Goal: Task Accomplishment & Management: Use online tool/utility

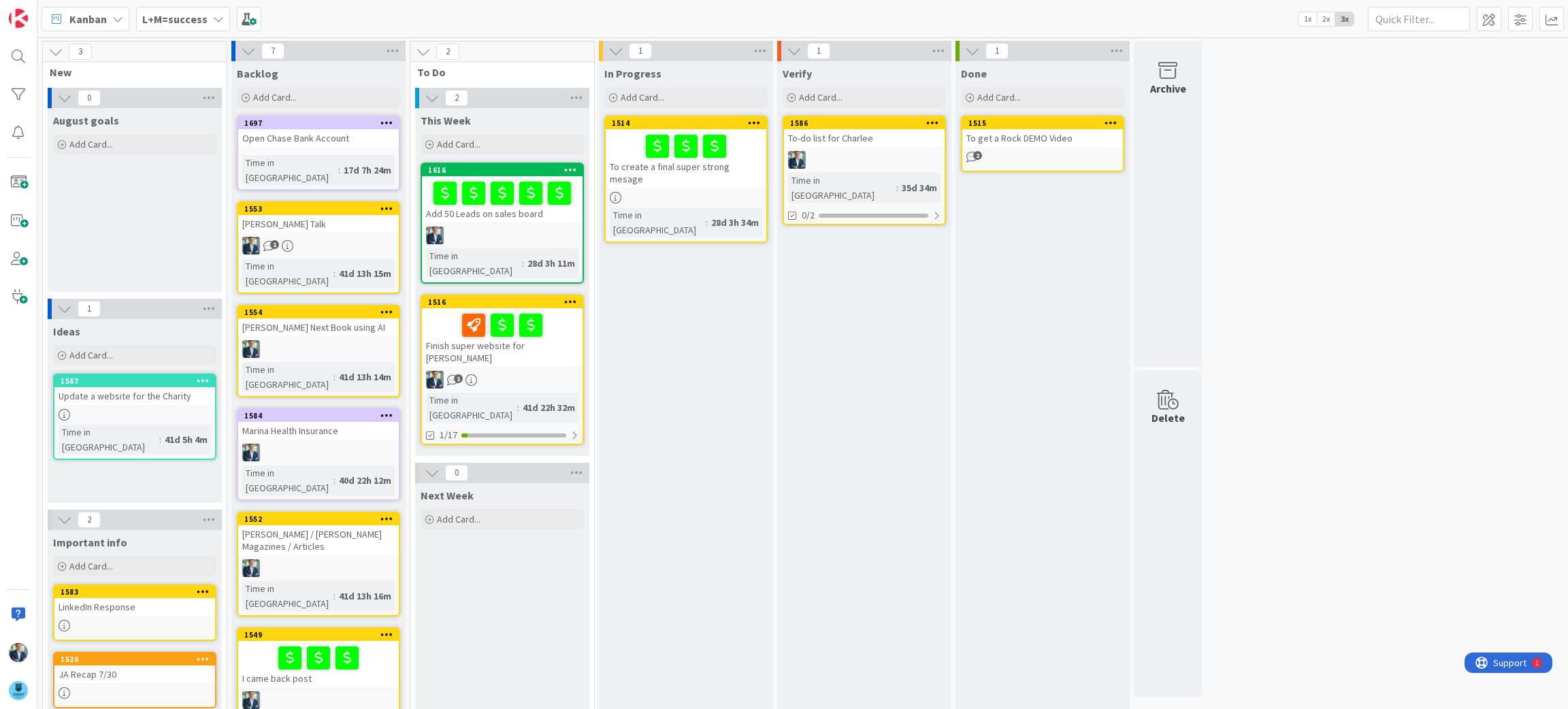
click at [219, 22] on icon at bounding box center [219, 19] width 11 height 11
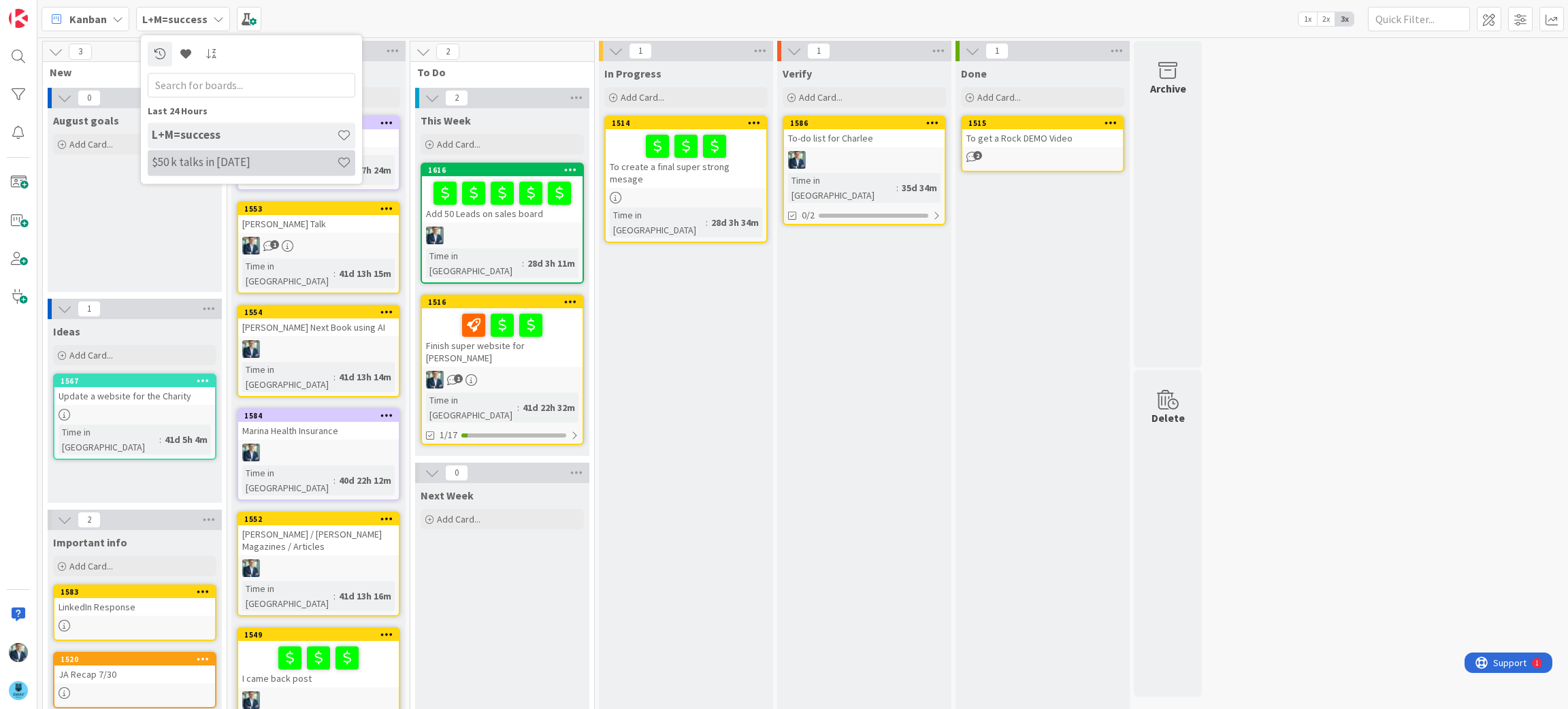
click at [210, 162] on h4 "$50 k talks in [DATE]" at bounding box center [244, 162] width 185 height 14
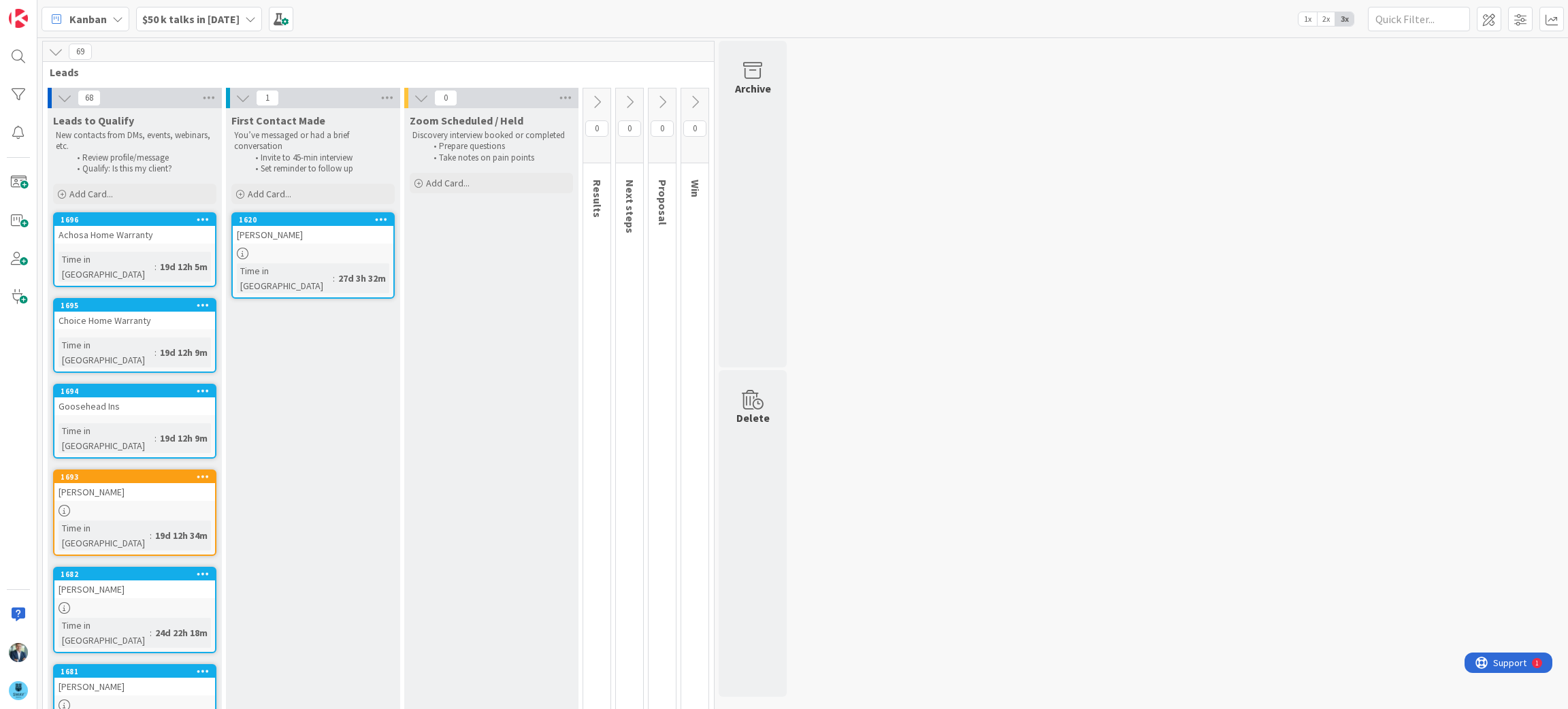
click at [245, 16] on icon at bounding box center [251, 19] width 11 height 11
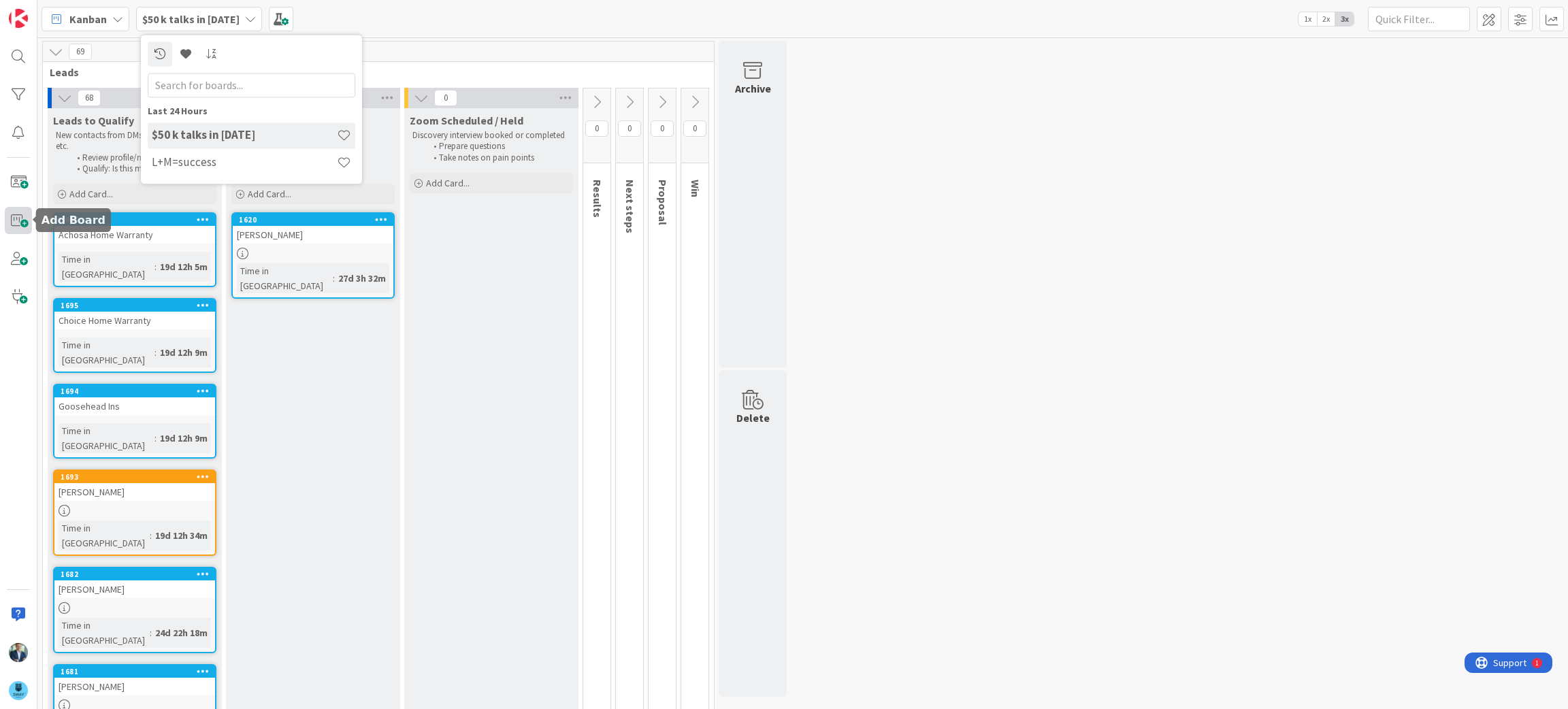
click at [15, 214] on span at bounding box center [18, 220] width 27 height 27
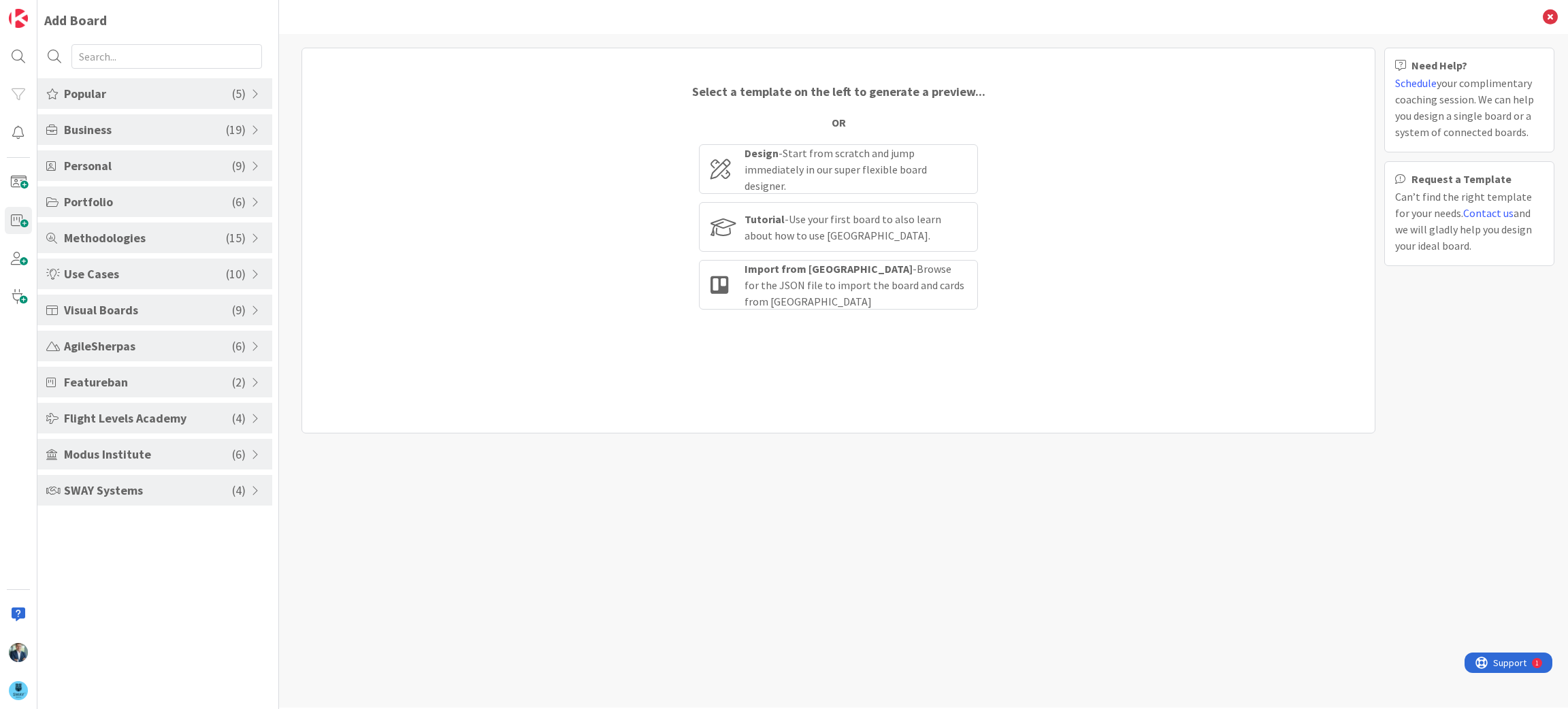
click at [117, 485] on span "SWAY Systems" at bounding box center [148, 490] width 168 height 18
click at [124, 525] on li "SWAY Business Board" at bounding box center [155, 524] width 235 height 23
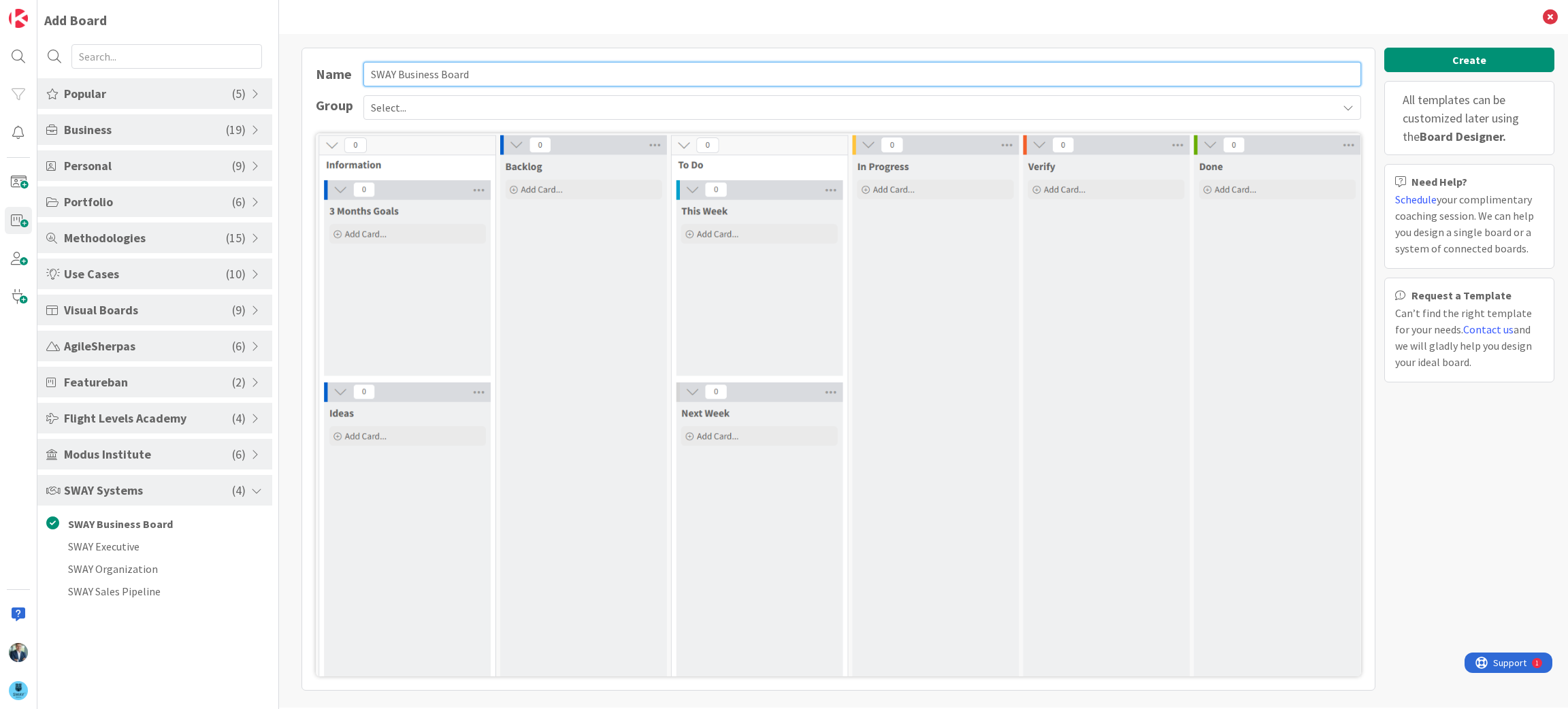
drag, startPoint x: 503, startPoint y: 75, endPoint x: 296, endPoint y: 59, distance: 207.6
click at [296, 59] on div "Name SWAY Business Board Group Select... Create All templates can be customized…" at bounding box center [923, 369] width 1262 height 643
type input "BBBF Global Unification Event"
click at [1419, 64] on button "Create" at bounding box center [1469, 59] width 170 height 24
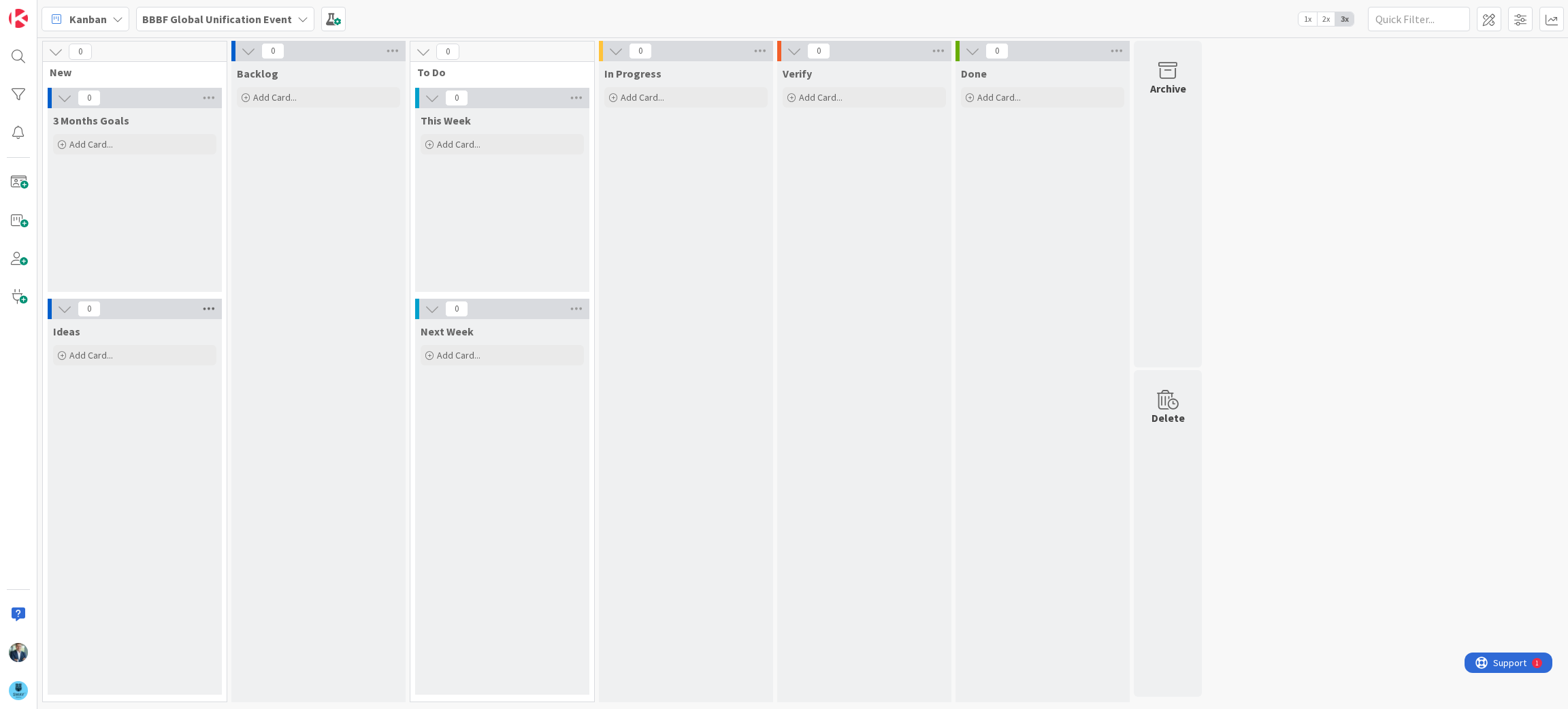
click at [215, 306] on icon at bounding box center [209, 309] width 18 height 20
click at [64, 308] on icon at bounding box center [64, 309] width 15 height 15
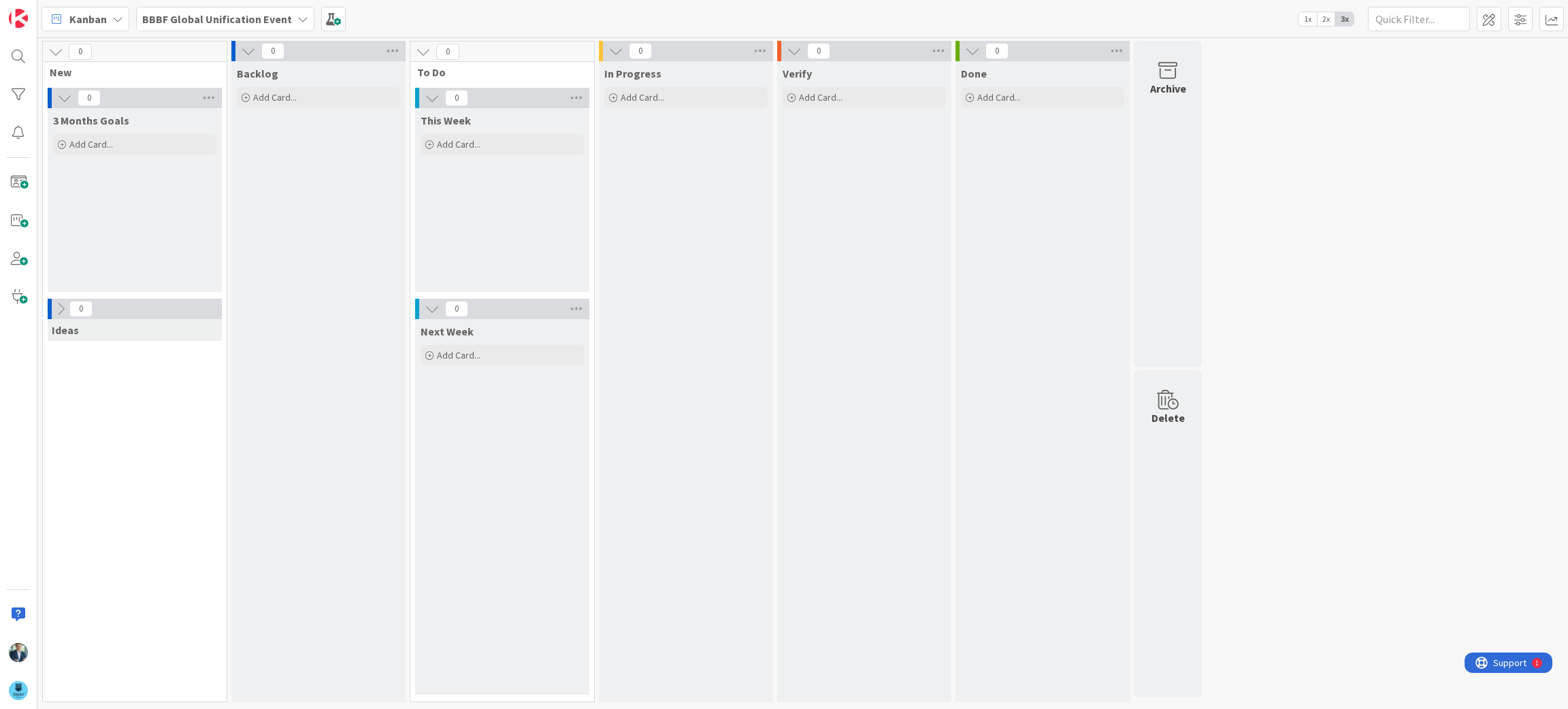
click at [64, 308] on icon at bounding box center [60, 309] width 15 height 15
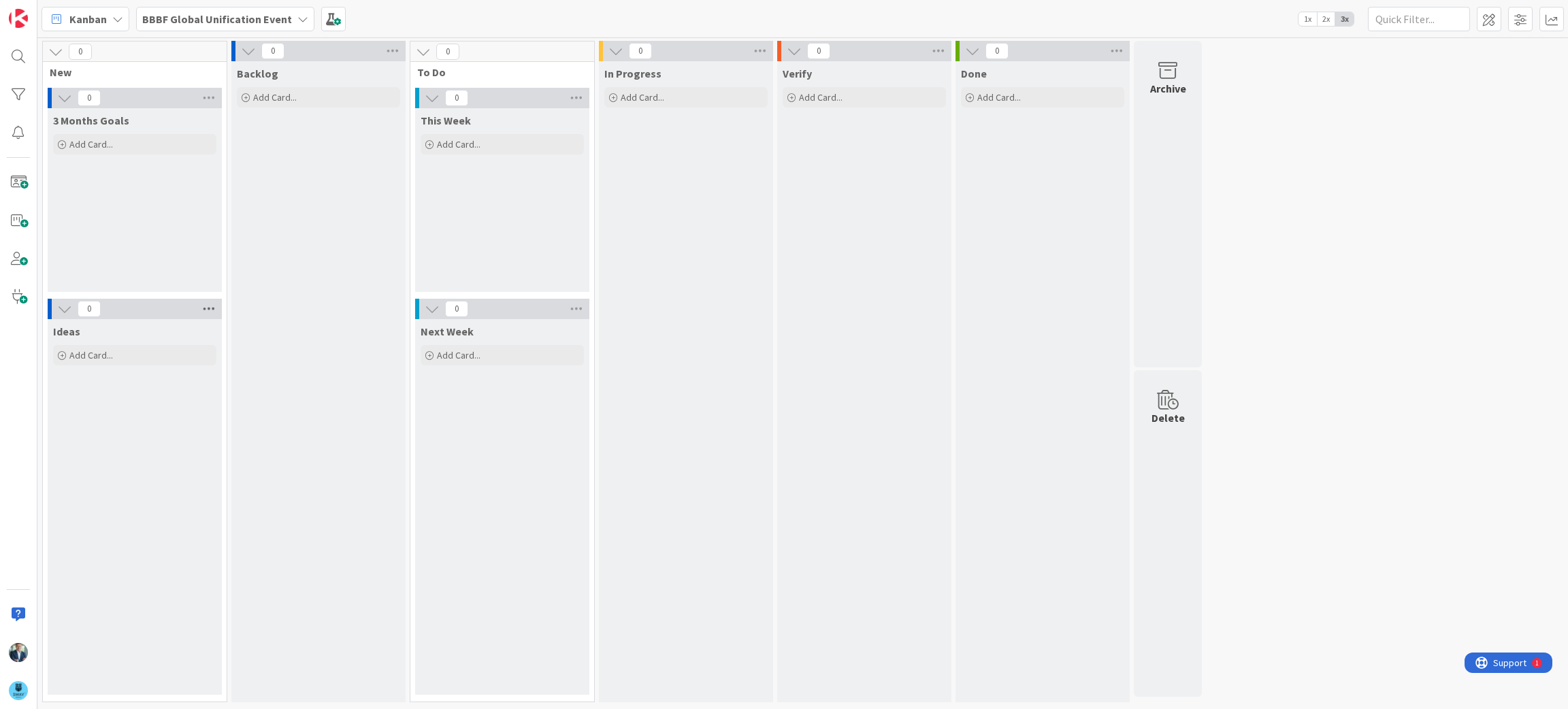
click at [207, 309] on icon at bounding box center [209, 309] width 18 height 20
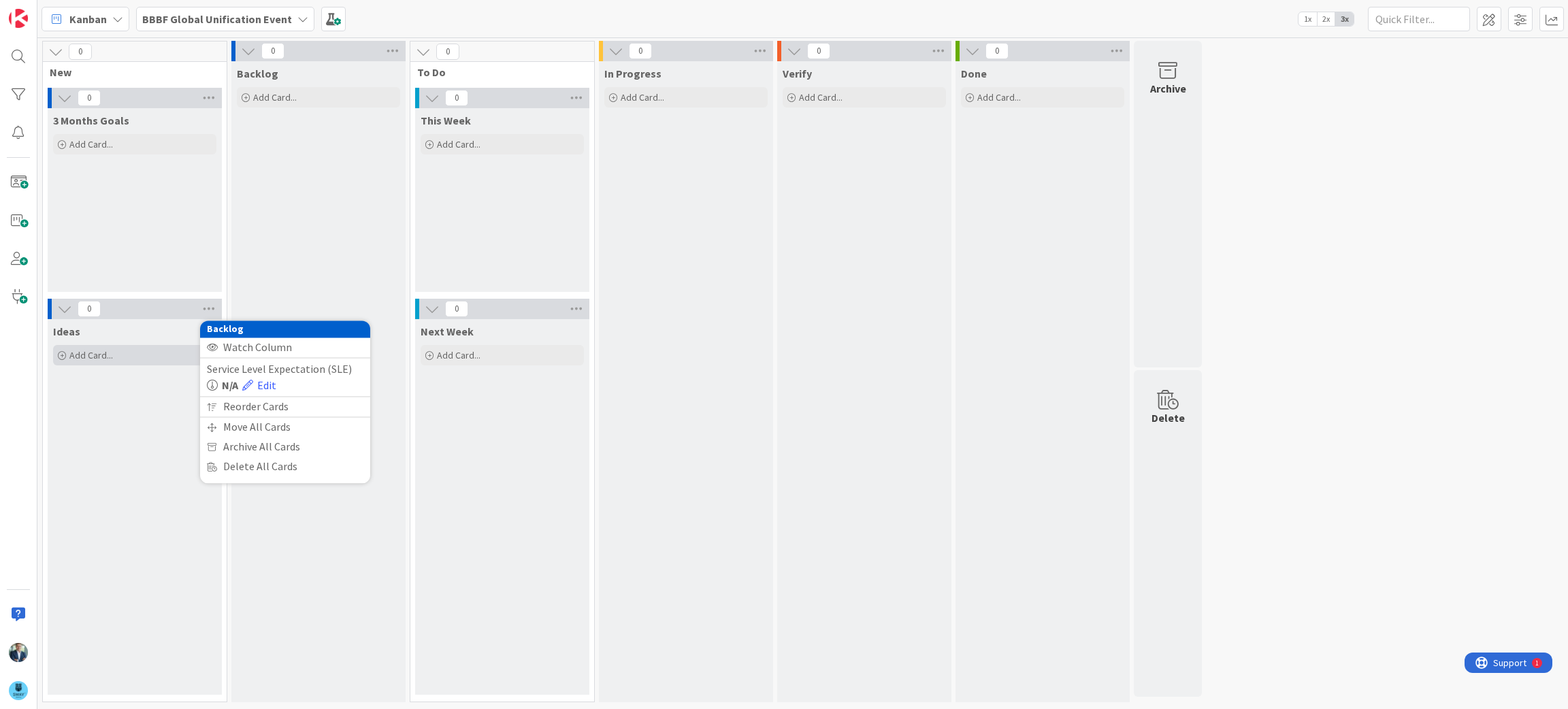
click at [108, 354] on span "Add Card..." at bounding box center [91, 354] width 43 height 12
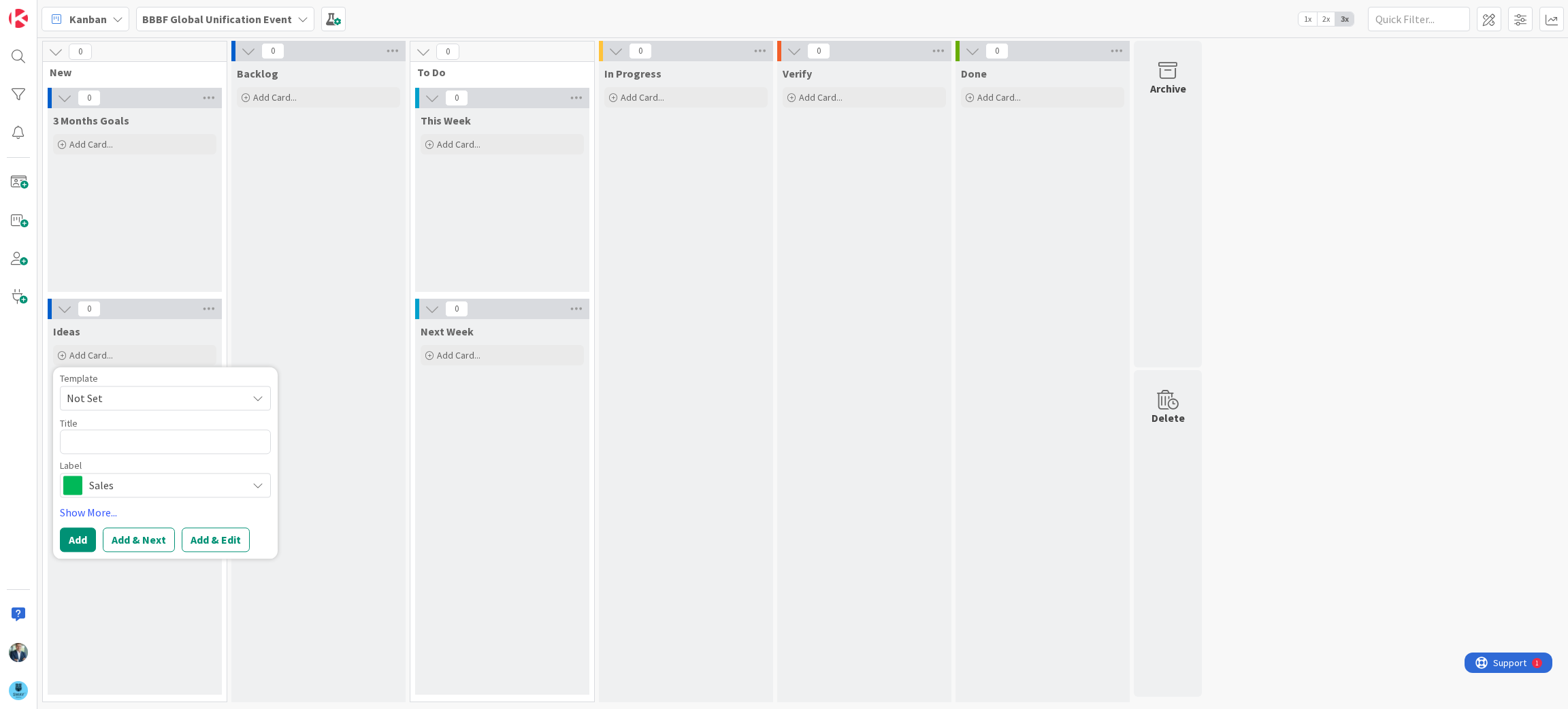
click at [100, 441] on textarea at bounding box center [166, 441] width 211 height 24
type textarea "x"
type textarea "S"
type textarea "x"
type textarea "Sp"
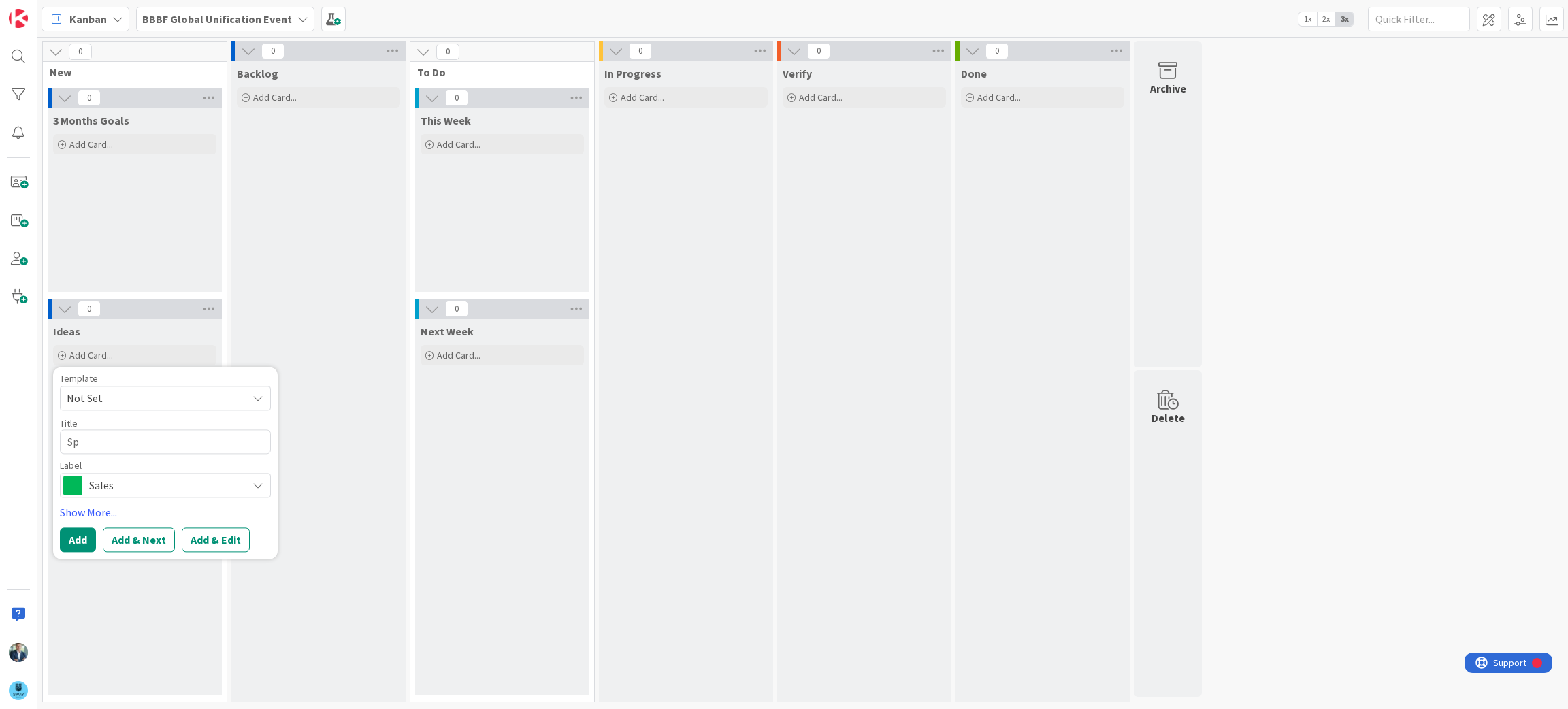
type textarea "x"
type textarea "Spo"
type textarea "x"
type textarea "Spon"
type textarea "x"
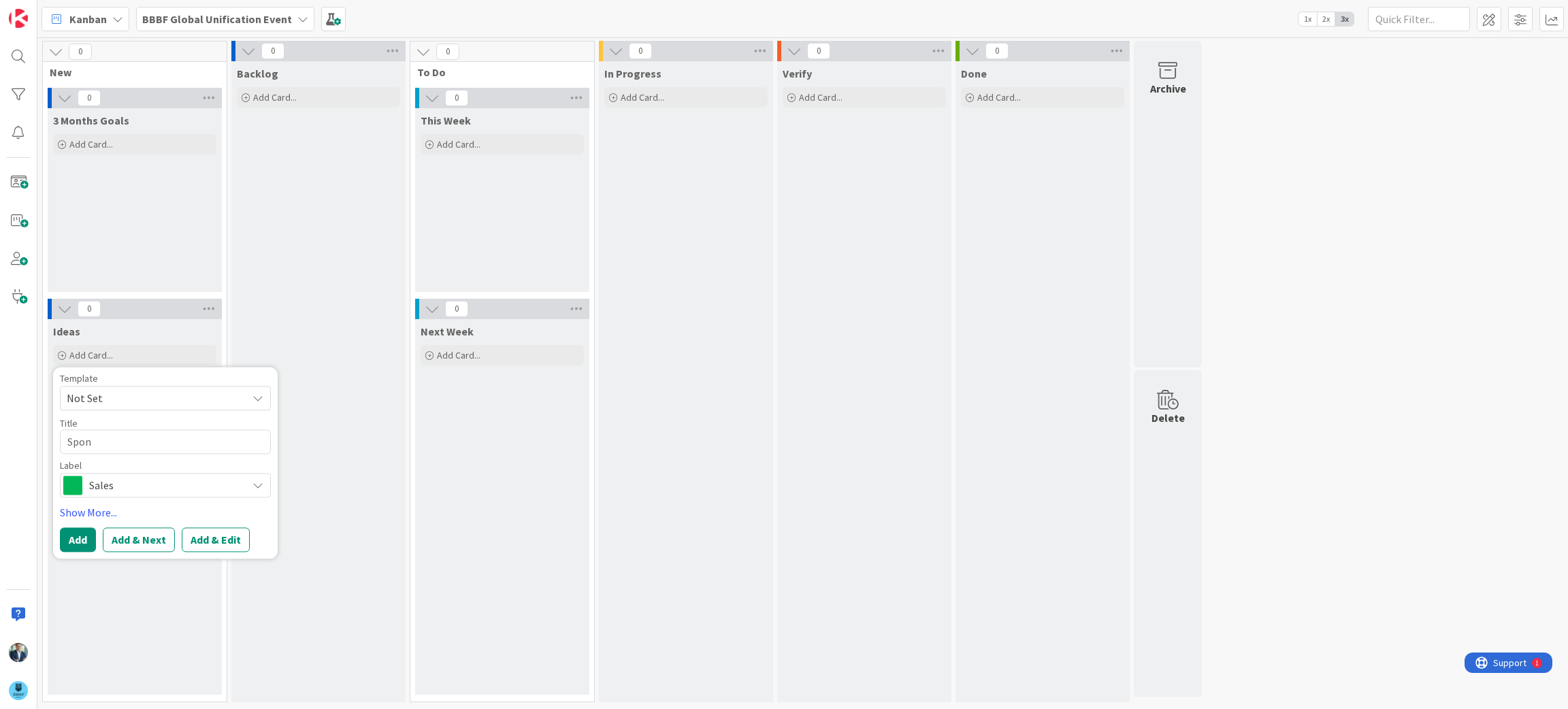
type textarea "Spons"
type textarea "x"
type textarea "Sponso"
type textarea "x"
type textarea "Sponsor"
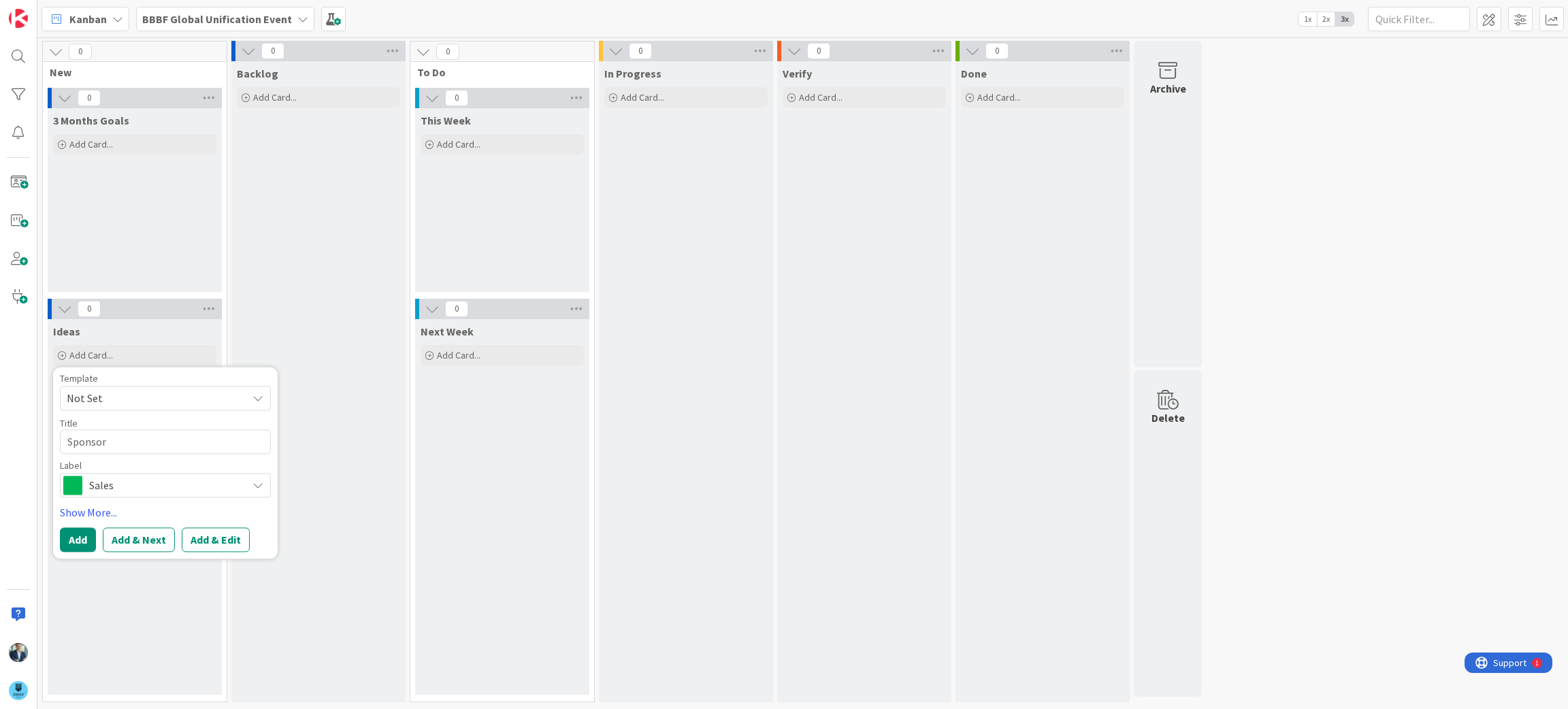
type textarea "x"
type textarea "Sponsors"
click at [74, 543] on button "Add" at bounding box center [78, 540] width 36 height 24
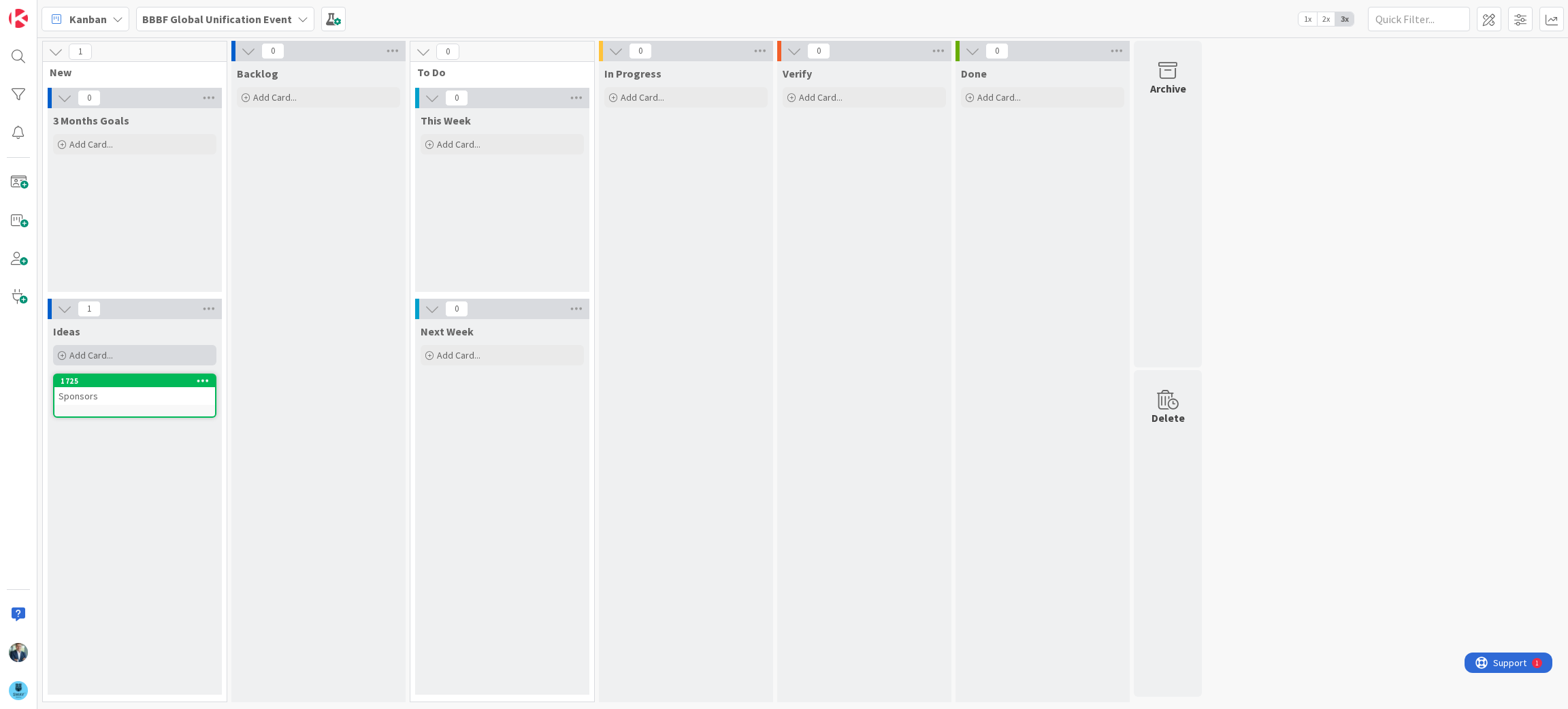
click at [120, 351] on div "Add Card..." at bounding box center [134, 354] width 163 height 20
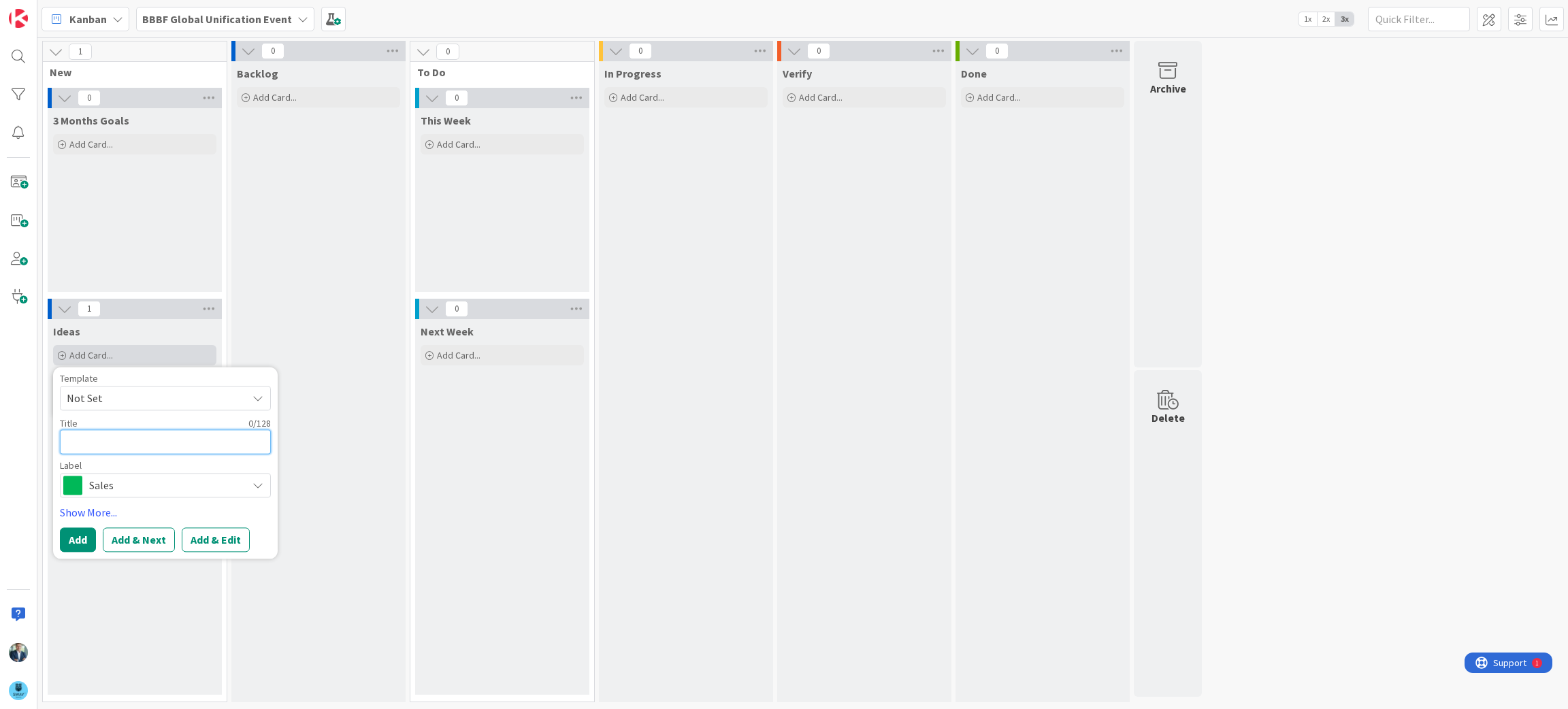
type textarea "x"
type textarea "S"
type textarea "x"
type textarea "St"
type textarea "x"
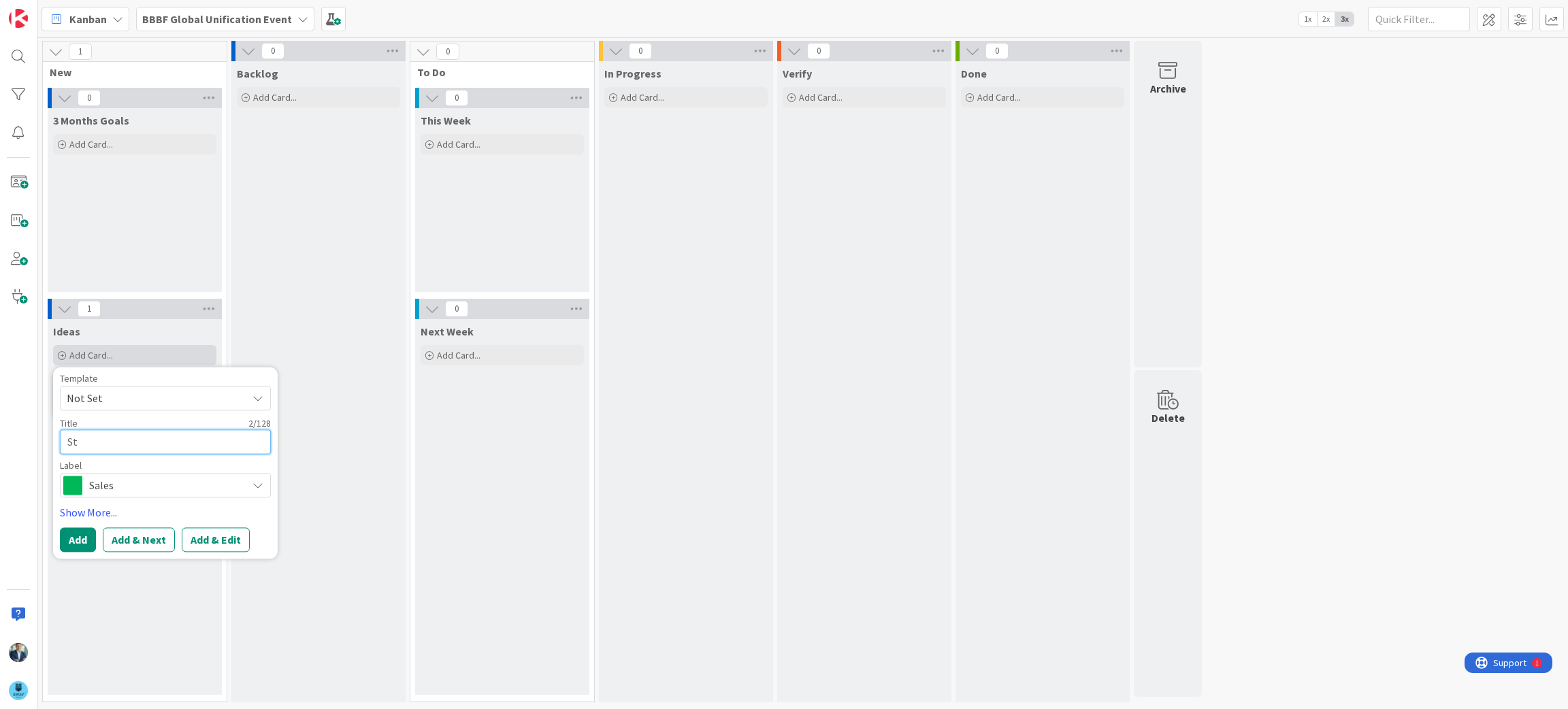
type textarea "Str"
type textarea "x"
type textarea "Stra"
type textarea "x"
type textarea "Strat"
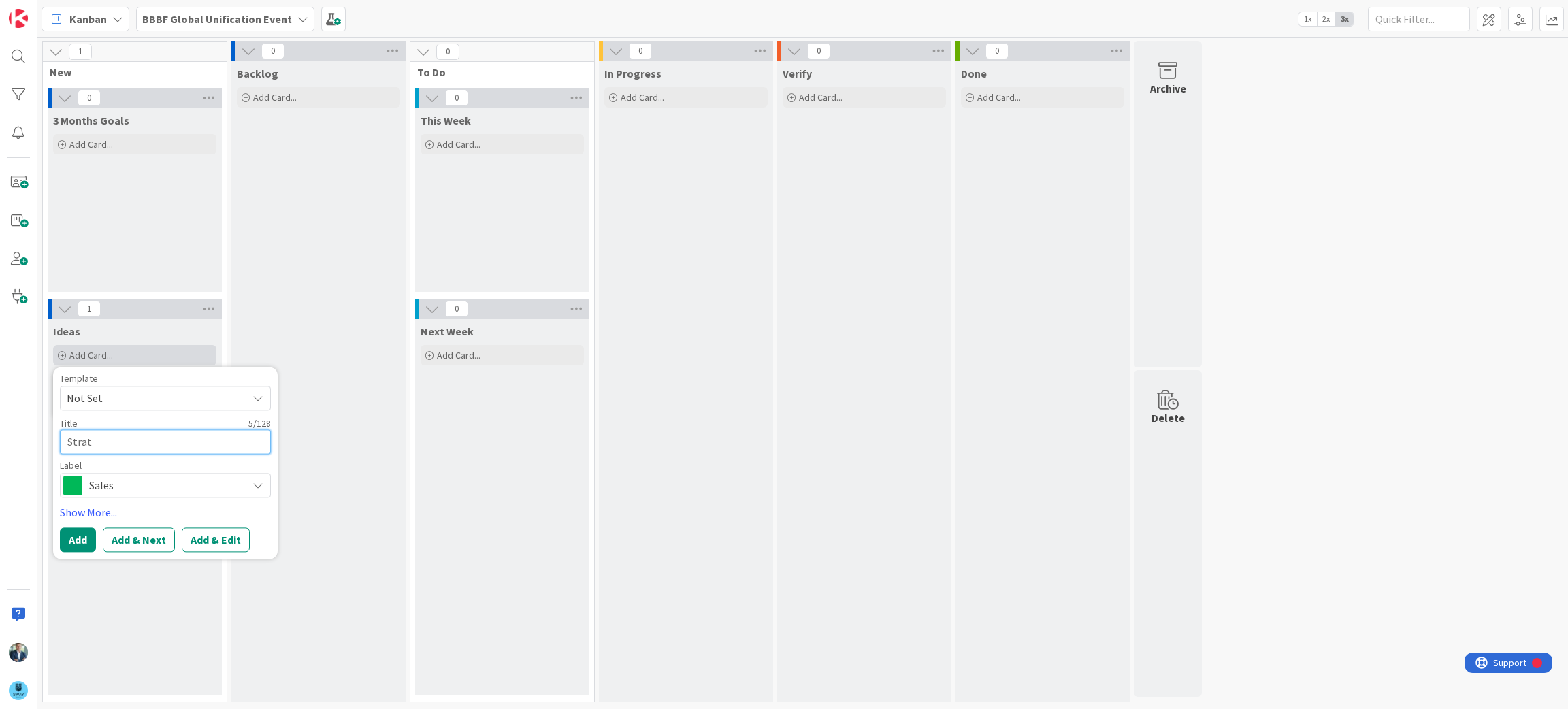
type textarea "x"
type textarea "Strate"
type textarea "x"
type textarea "Strateg"
type textarea "x"
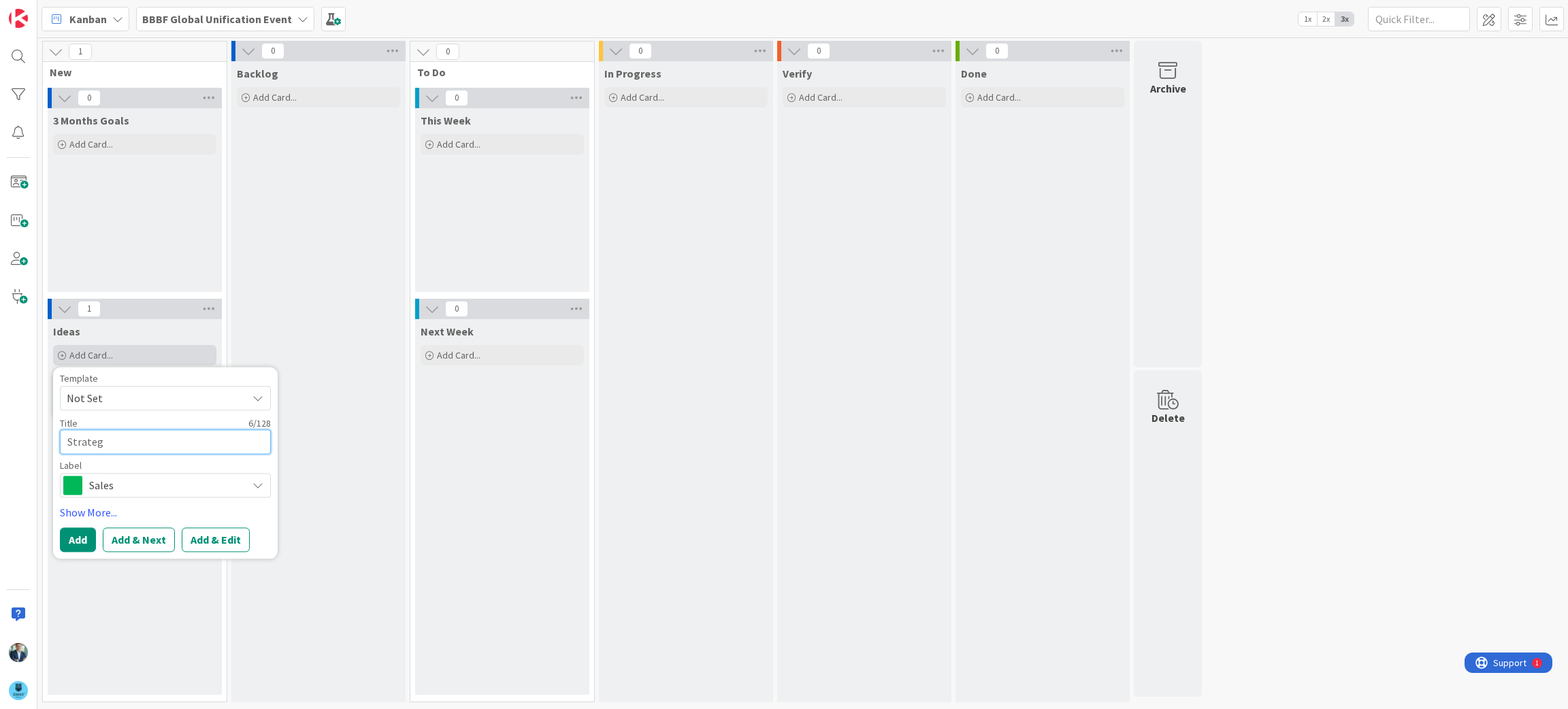
type textarea "Strategi"
type textarea "x"
type textarea "Strategic"
type textarea "x"
type textarea "Strategic P"
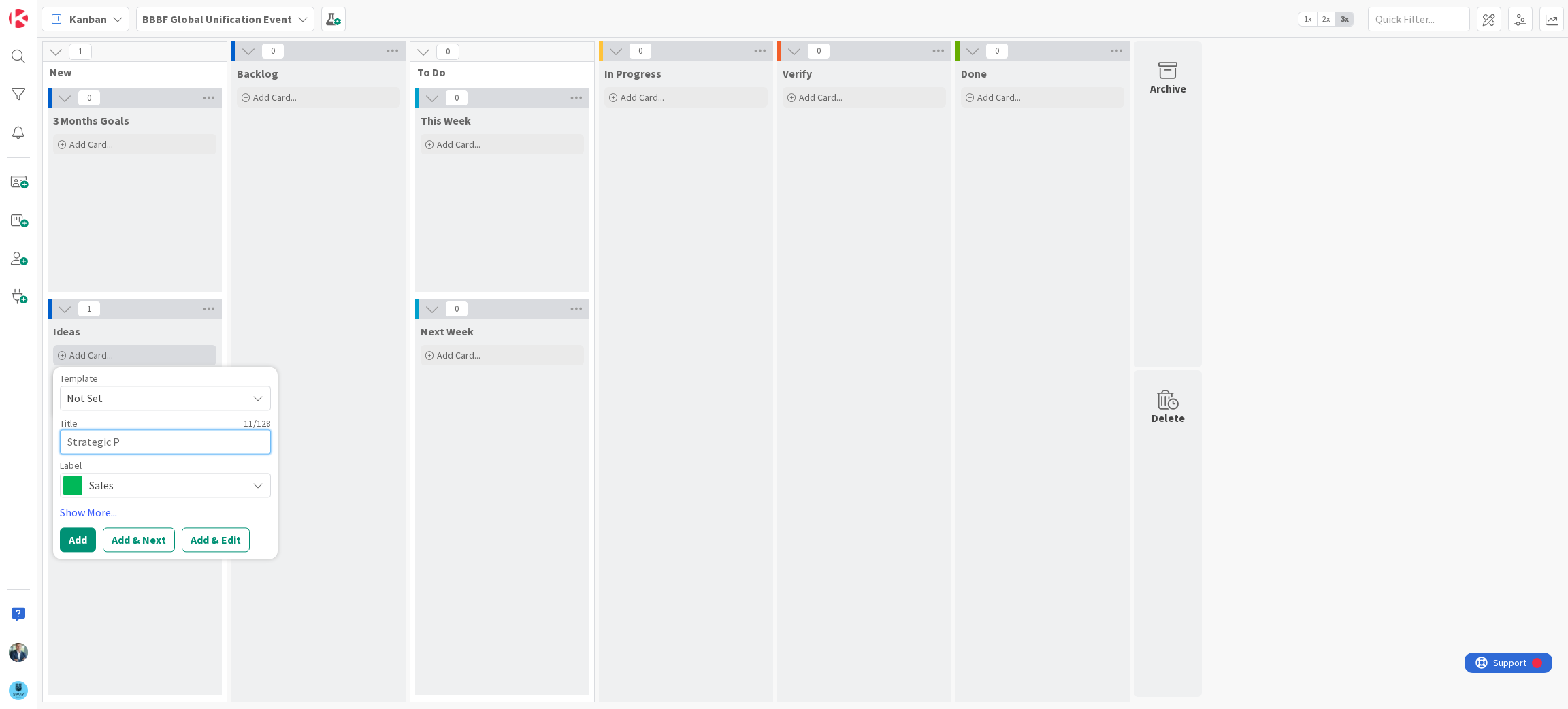
type textarea "x"
type textarea "Strategic Pa"
type textarea "x"
type textarea "Strategic Par"
type textarea "x"
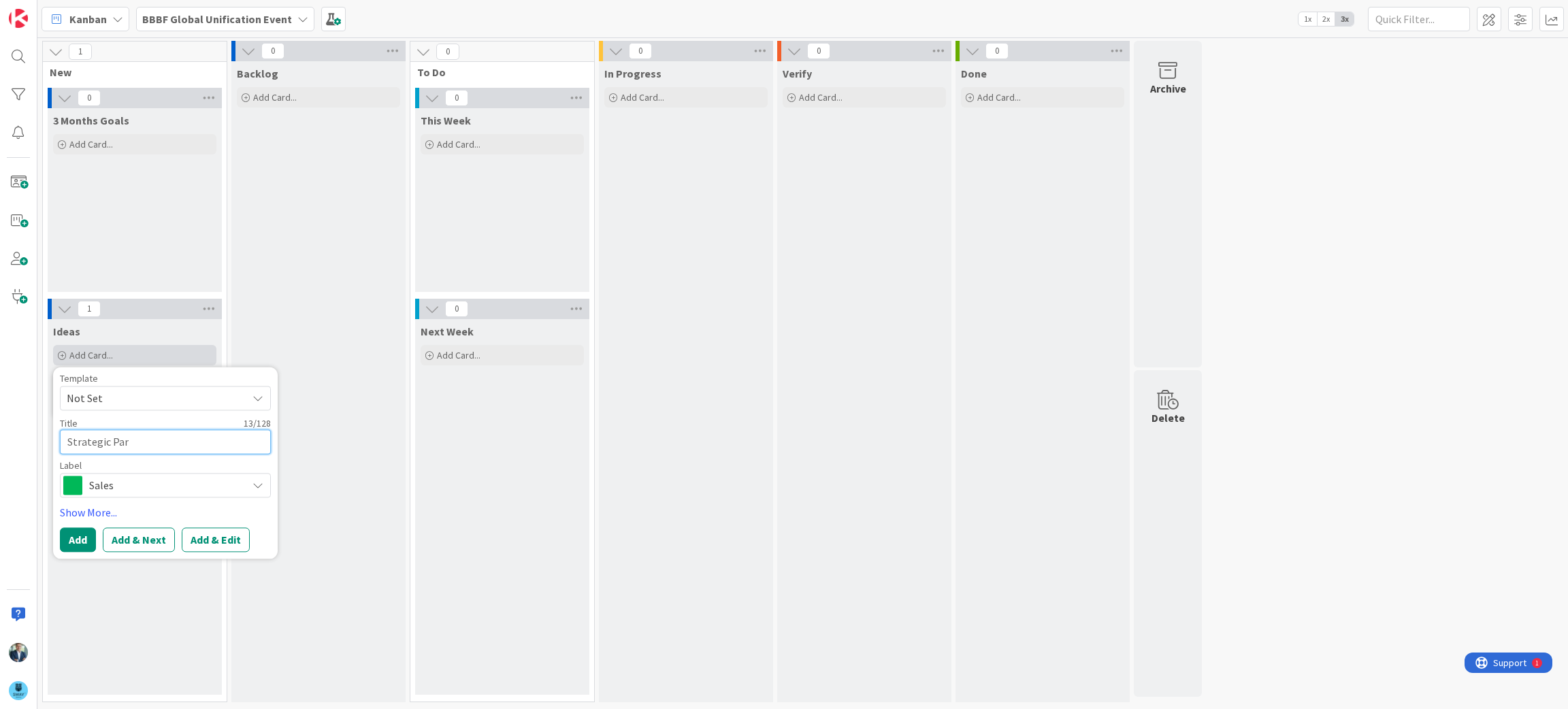
type textarea "Strategic Part"
type textarea "x"
type textarea "Strategic Partn"
type textarea "x"
type textarea "Strategic Partne"
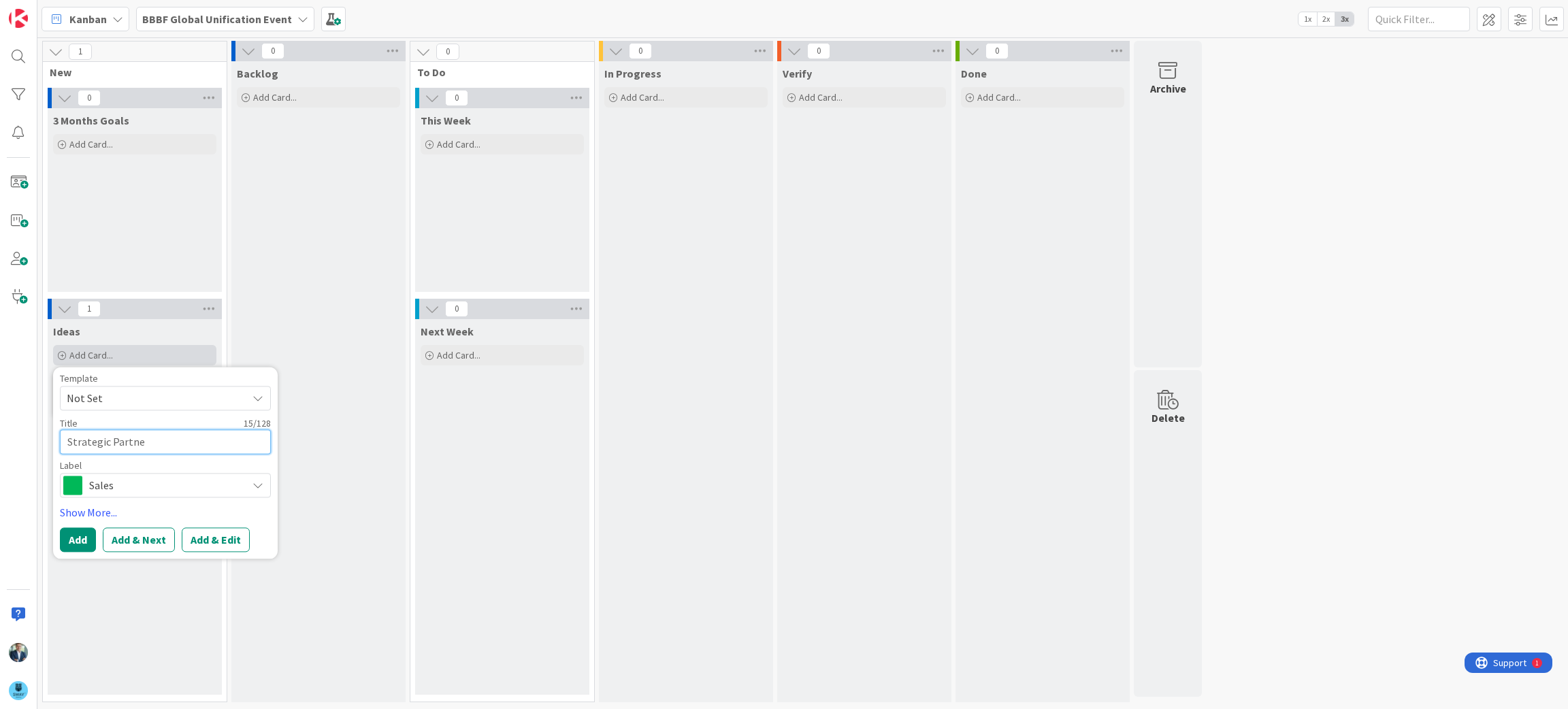
type textarea "x"
type textarea "Strategic Partner"
type textarea "x"
type textarea "Strategic Partners"
click at [79, 543] on button "Add" at bounding box center [78, 540] width 36 height 24
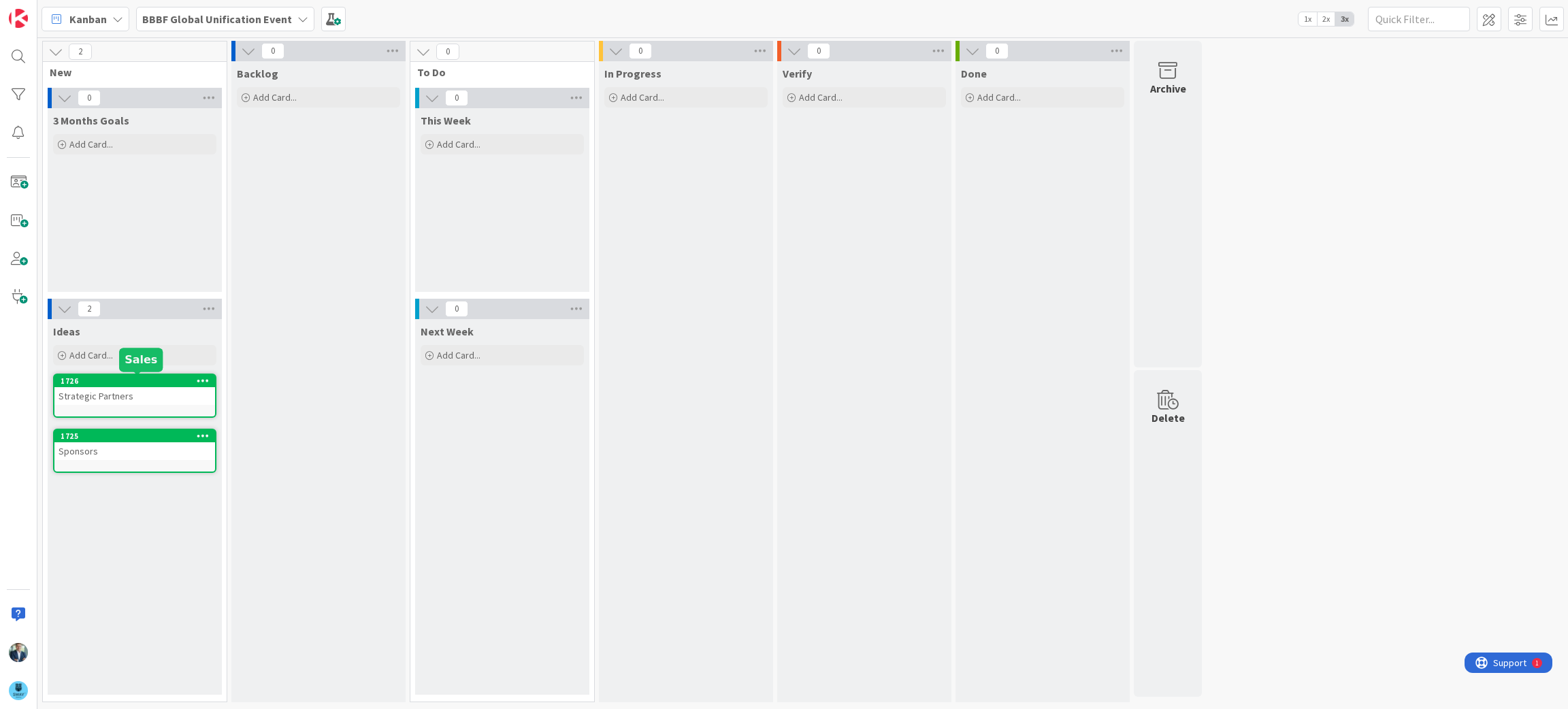
click at [145, 381] on div "1726" at bounding box center [137, 381] width 154 height 10
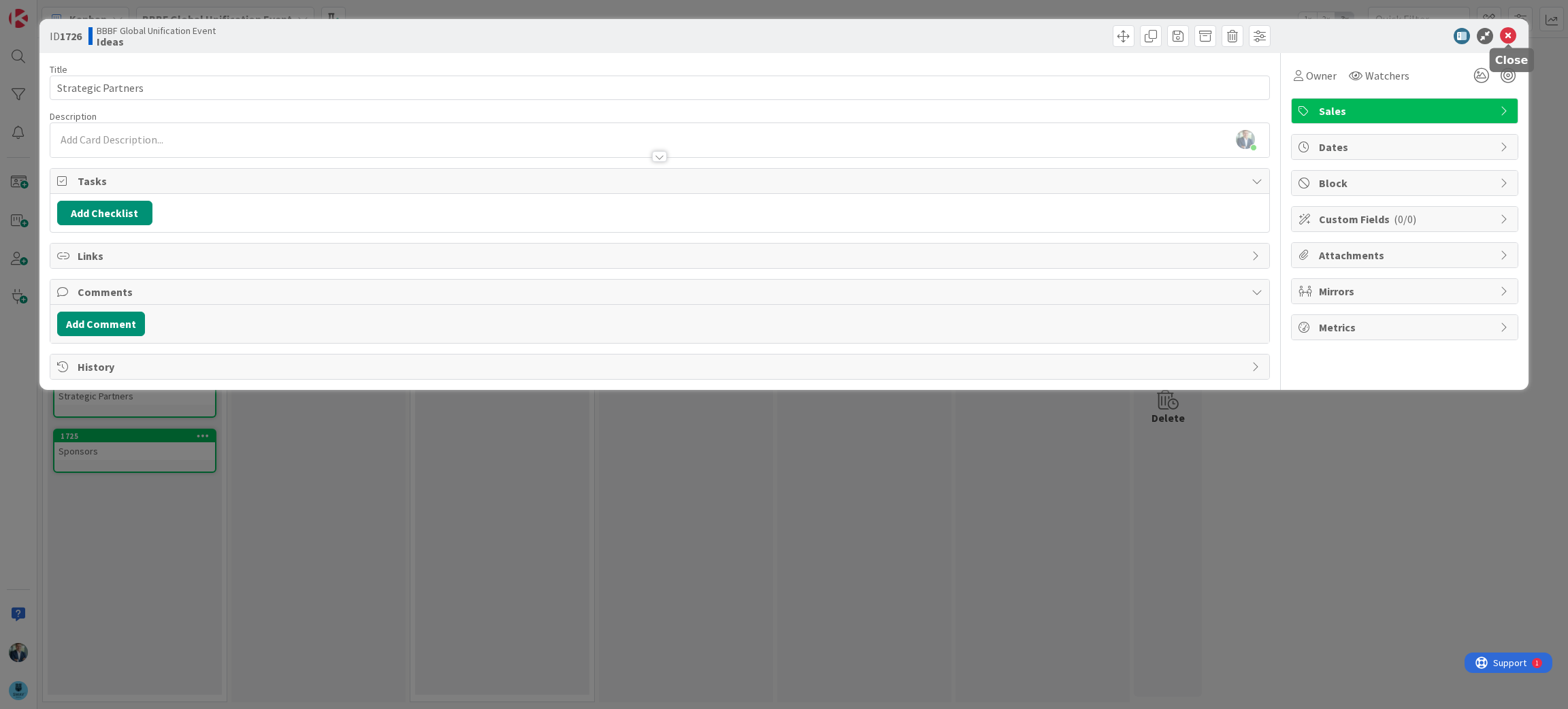
click at [1508, 33] on icon at bounding box center [1508, 36] width 16 height 16
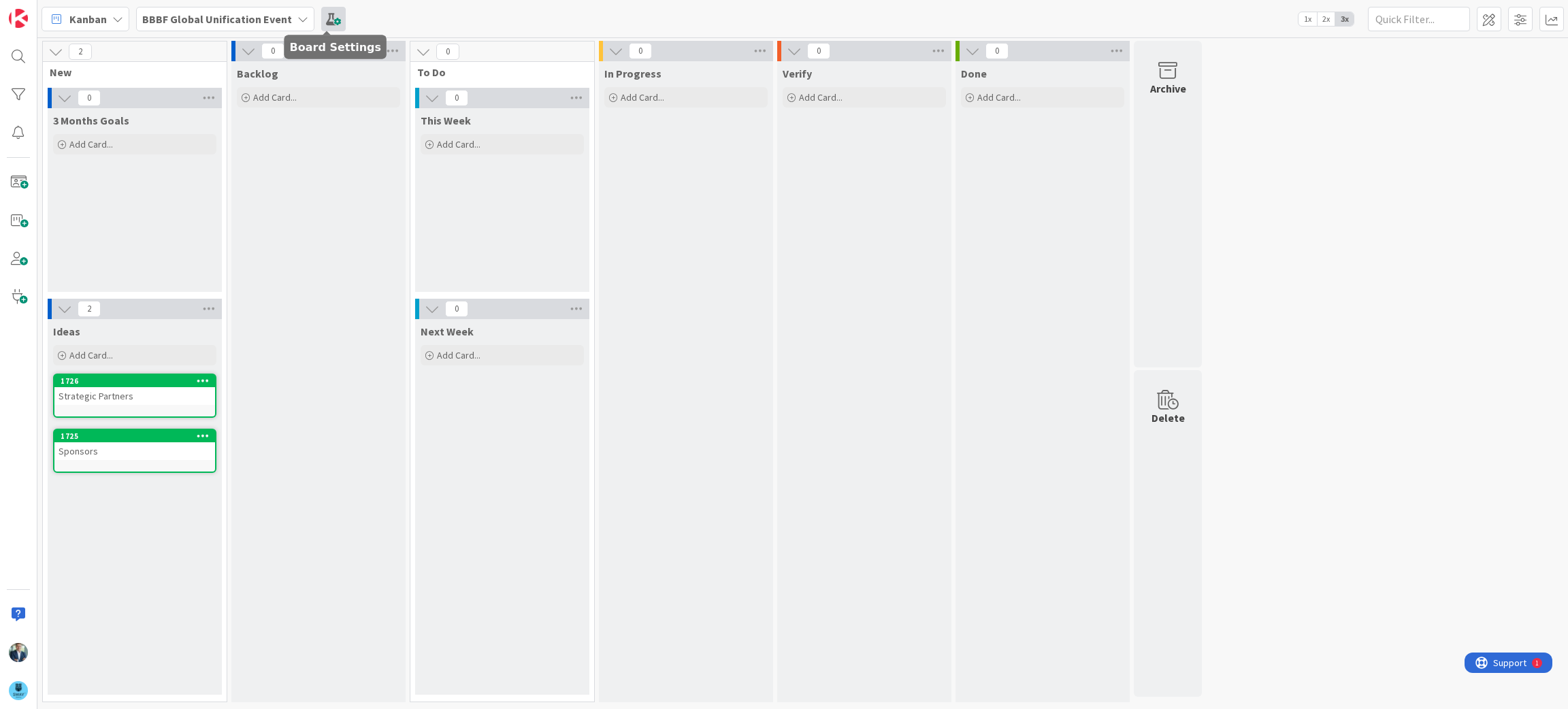
click at [326, 12] on span at bounding box center [334, 18] width 24 height 24
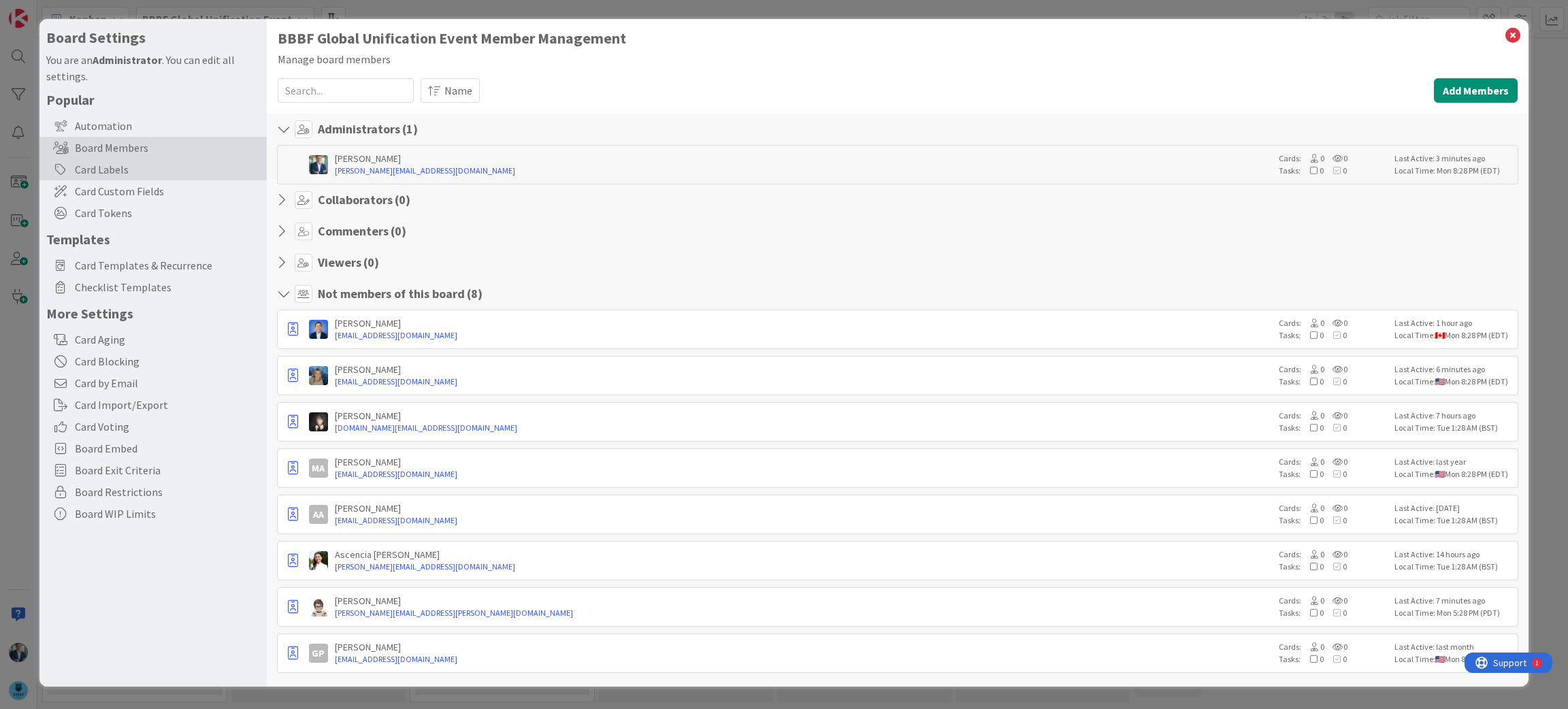
click at [108, 162] on div "Card Labels" at bounding box center [153, 169] width 227 height 22
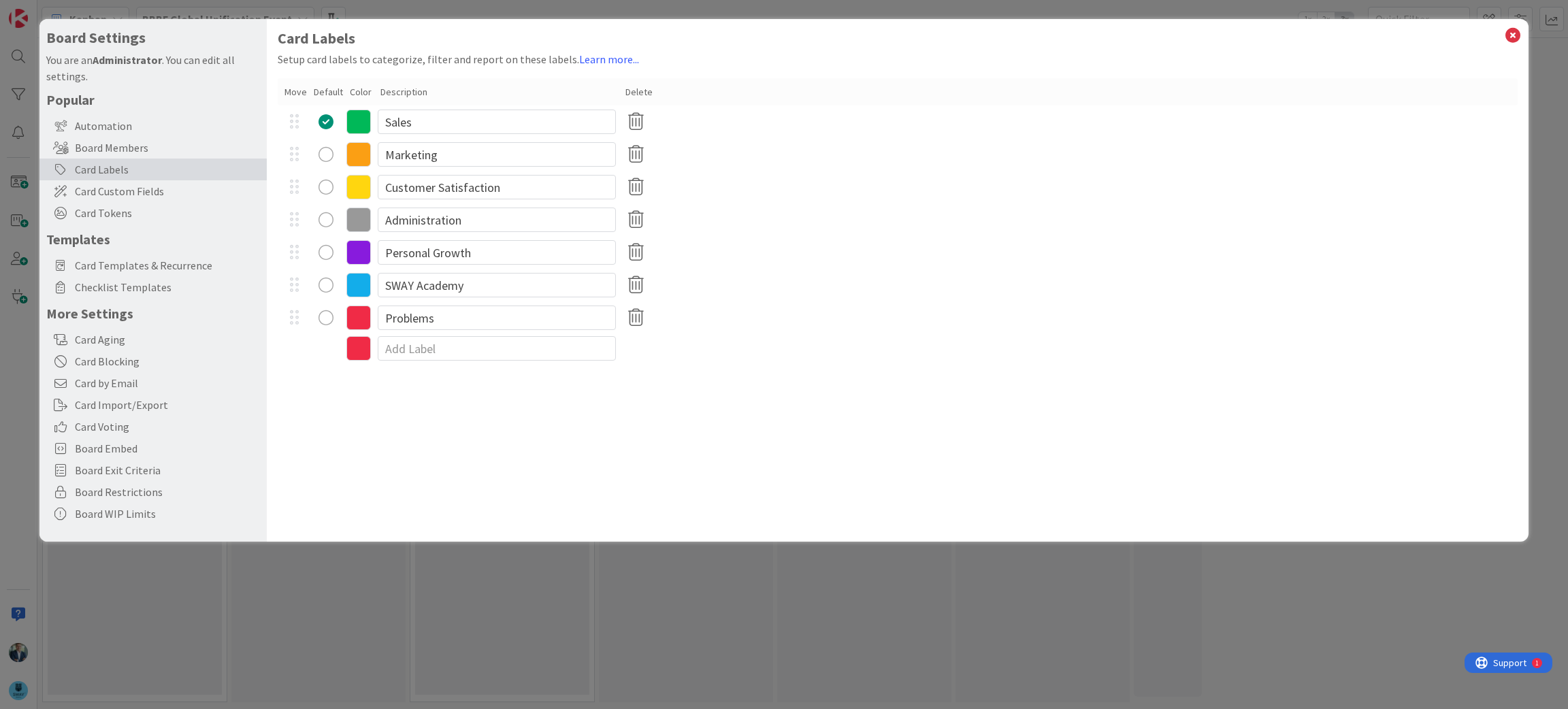
drag, startPoint x: 717, startPoint y: 26, endPoint x: 780, endPoint y: 33, distance: 63.4
click at [780, 33] on div "Card Labels Setup card labels to categorize, filter and report on these labels.…" at bounding box center [898, 281] width 1263 height 523
drag, startPoint x: 503, startPoint y: 125, endPoint x: 321, endPoint y: 125, distance: 182.0
click at [321, 125] on div "Sales" at bounding box center [898, 121] width 1241 height 33
type input "Money"
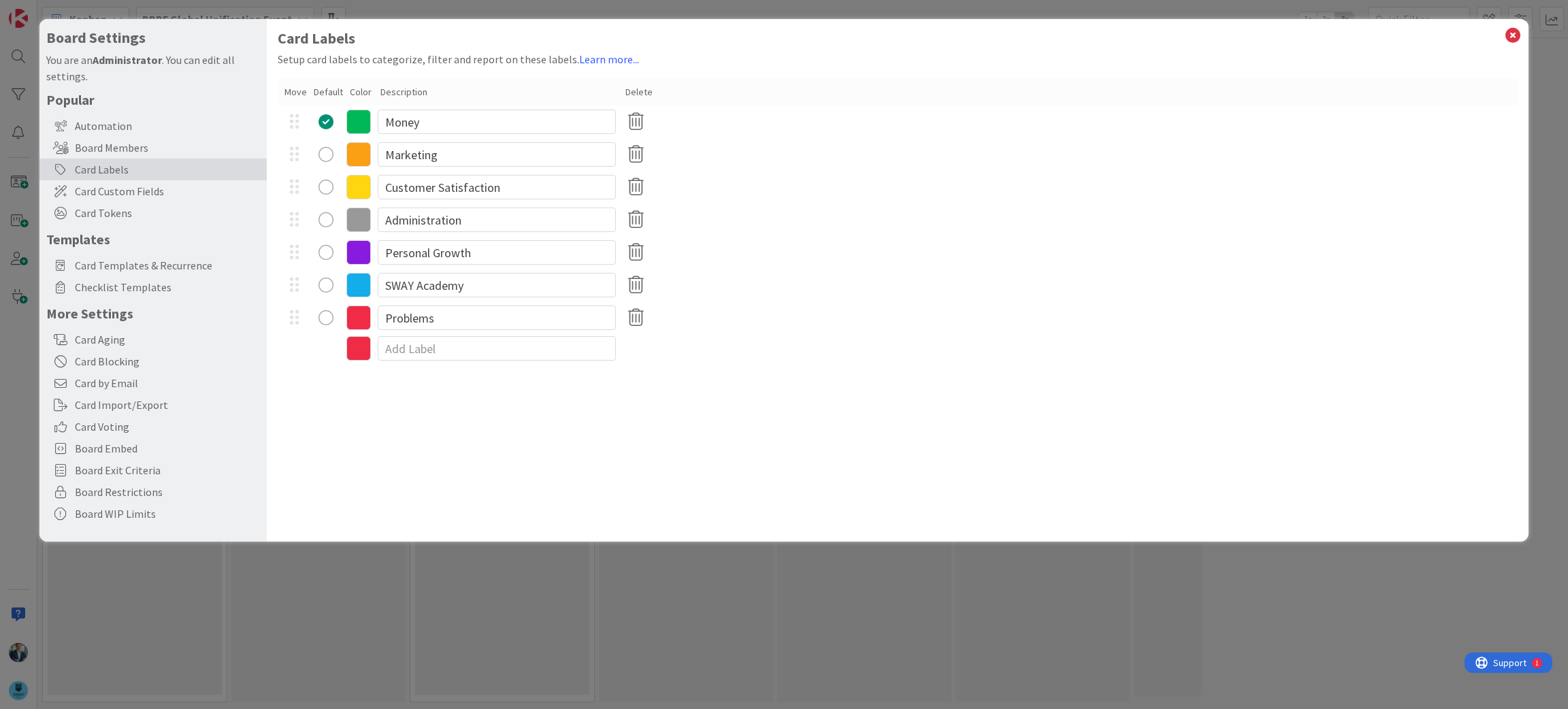
click at [675, 154] on div "Marketing" at bounding box center [898, 154] width 1241 height 33
click at [506, 163] on input "Marketing" at bounding box center [497, 154] width 238 height 24
type input "M"
type input "s"
type input "z"
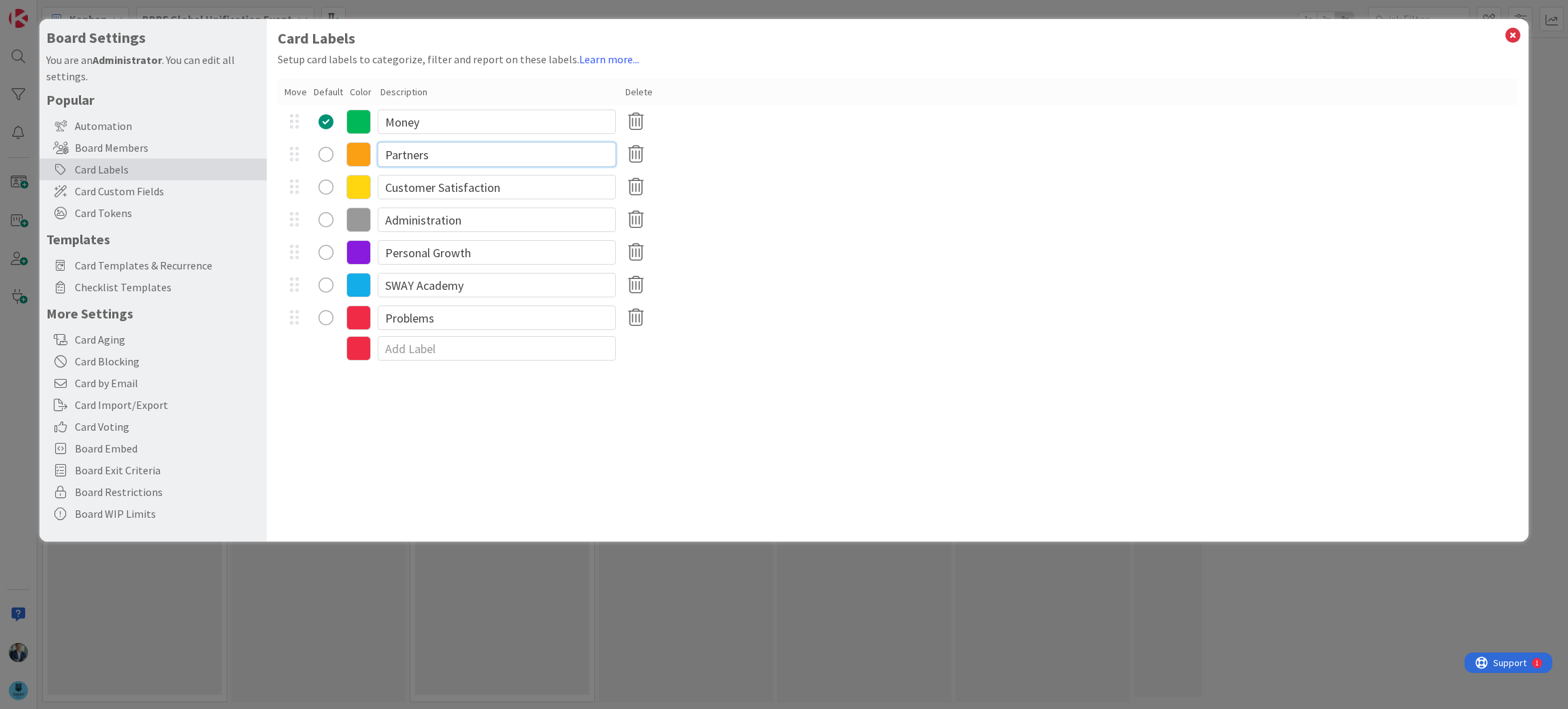
type input "Partners"
click at [516, 182] on input "Customer Satisfaction" at bounding box center [497, 187] width 238 height 24
type input "C"
type input "Sponsors"
click at [504, 228] on input "Administration" at bounding box center [497, 219] width 238 height 24
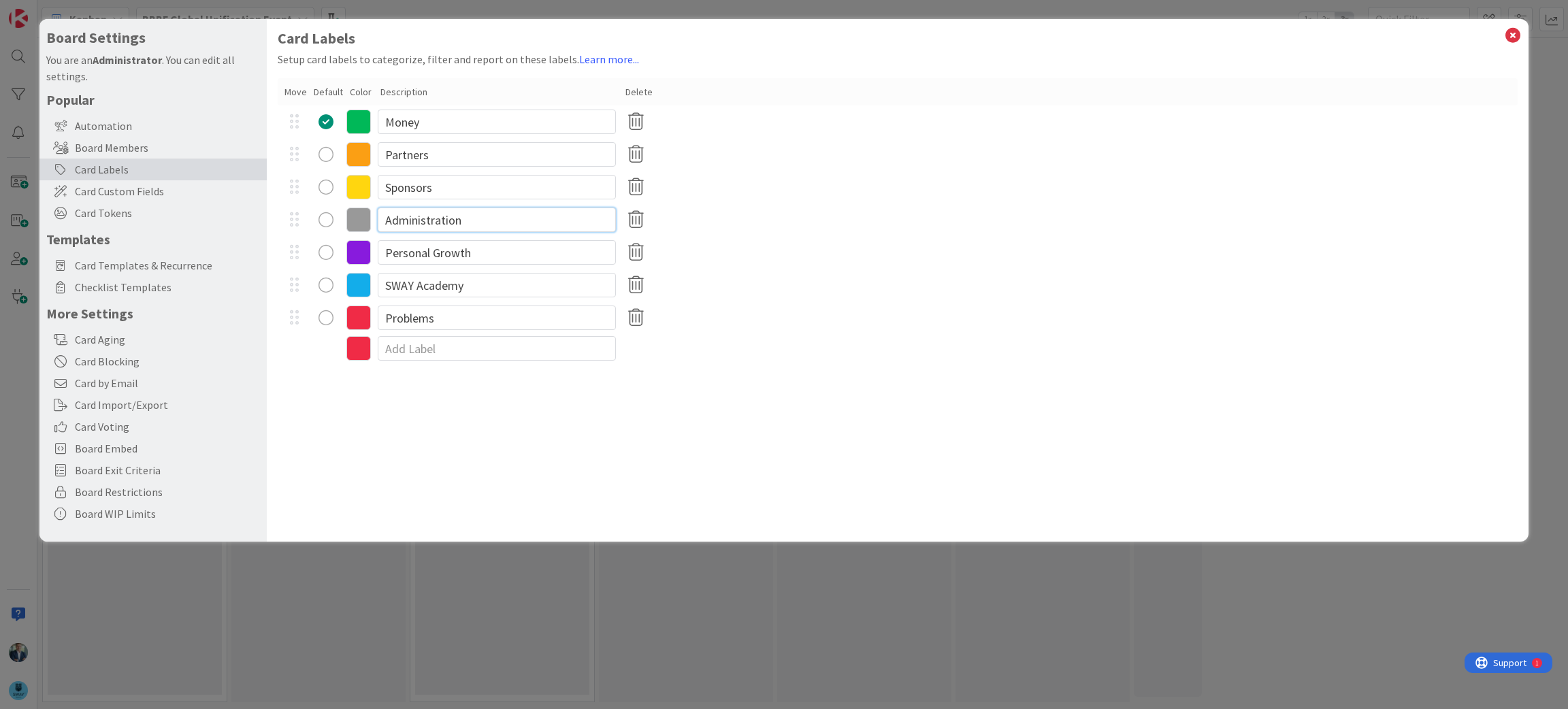
drag, startPoint x: 504, startPoint y: 228, endPoint x: 349, endPoint y: 227, distance: 155.0
click at [349, 227] on div "Administration" at bounding box center [898, 219] width 1241 height 33
type input "Talent"
drag, startPoint x: 485, startPoint y: 256, endPoint x: 326, endPoint y: 235, distance: 160.4
click at [326, 235] on div "Money Partners Sponsors Talent Personal Growth SWAY Academy Problems" at bounding box center [898, 219] width 1241 height 229
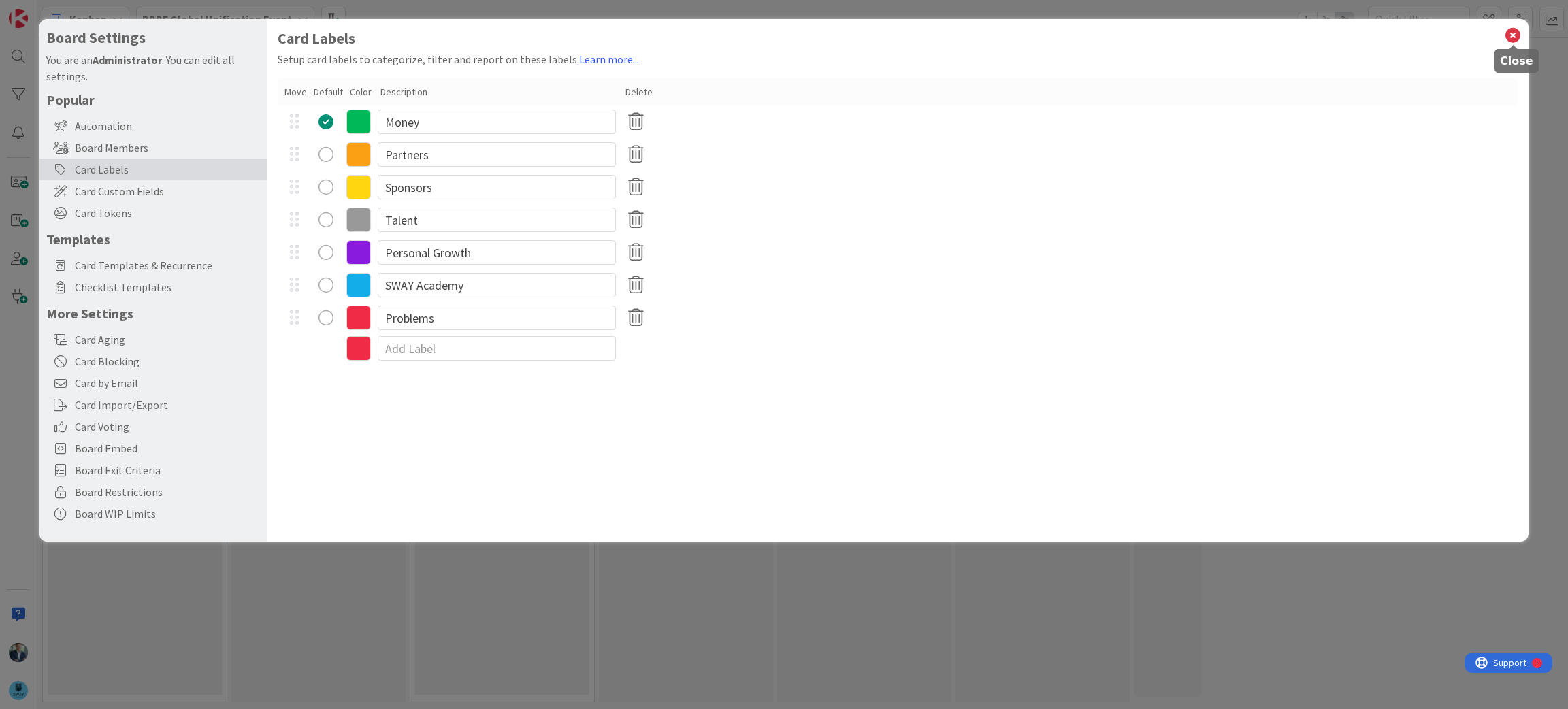
click at [1512, 35] on icon at bounding box center [1513, 35] width 18 height 19
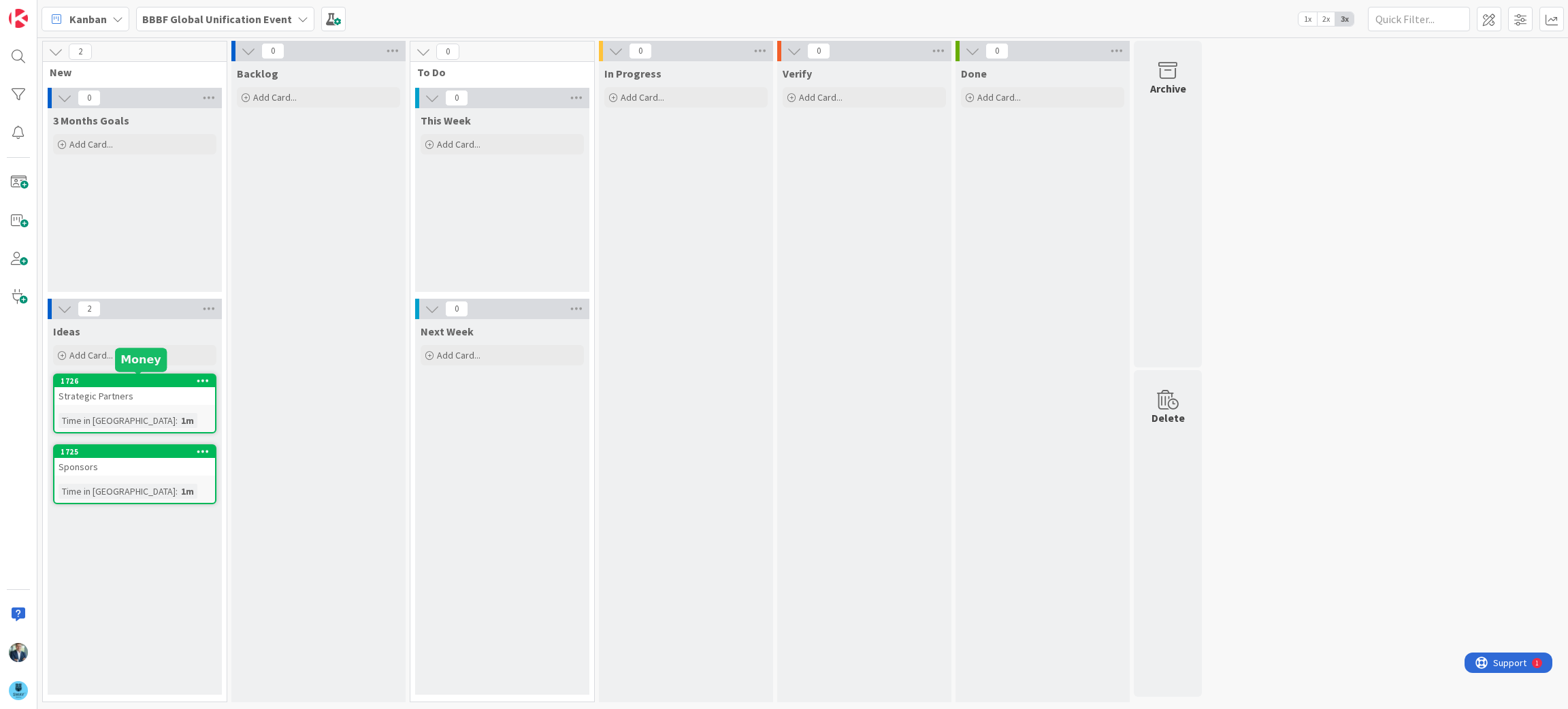
click at [154, 382] on div "1726" at bounding box center [137, 381] width 154 height 10
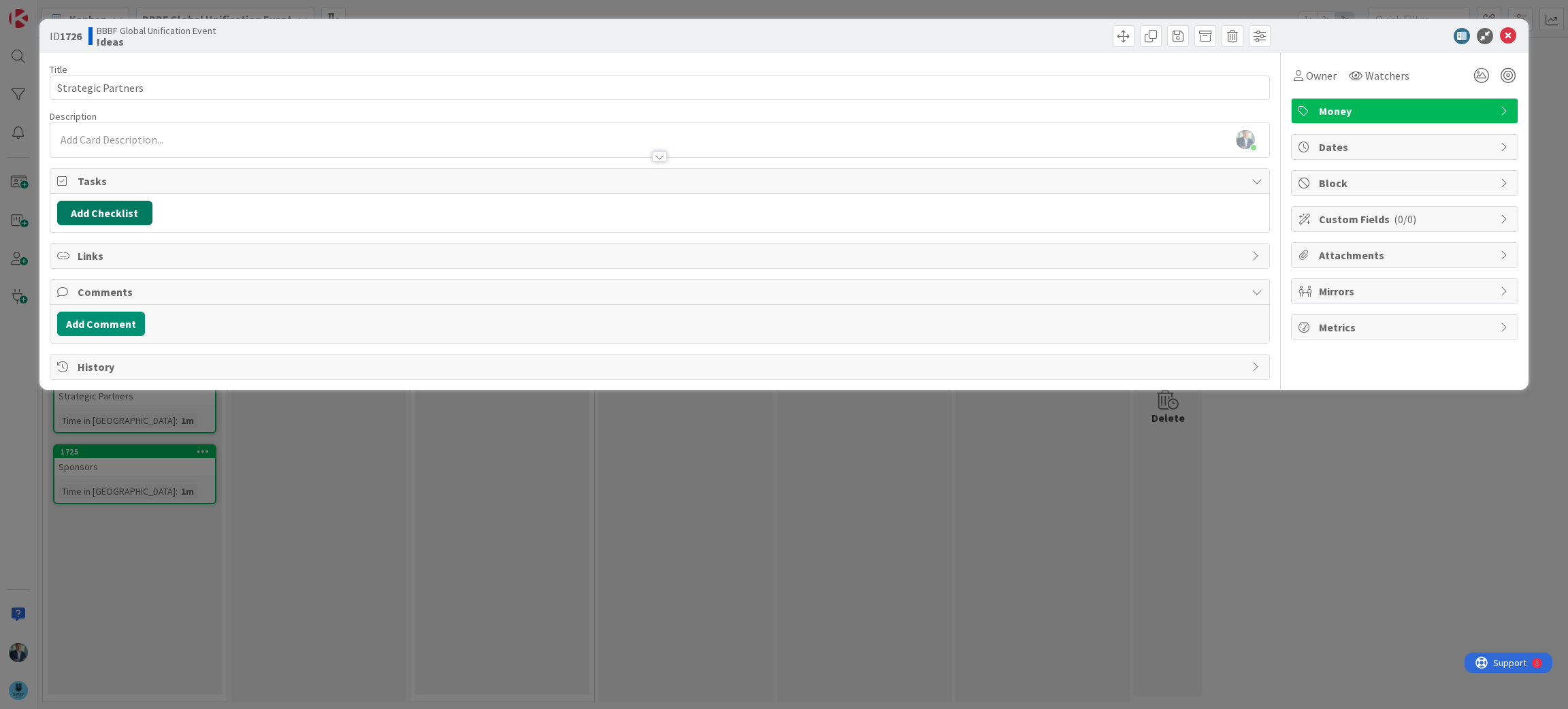
click at [108, 208] on button "Add Checklist" at bounding box center [104, 213] width 96 height 24
type input "[PERSON_NAME]"
click at [77, 312] on button "Add" at bounding box center [82, 309] width 36 height 24
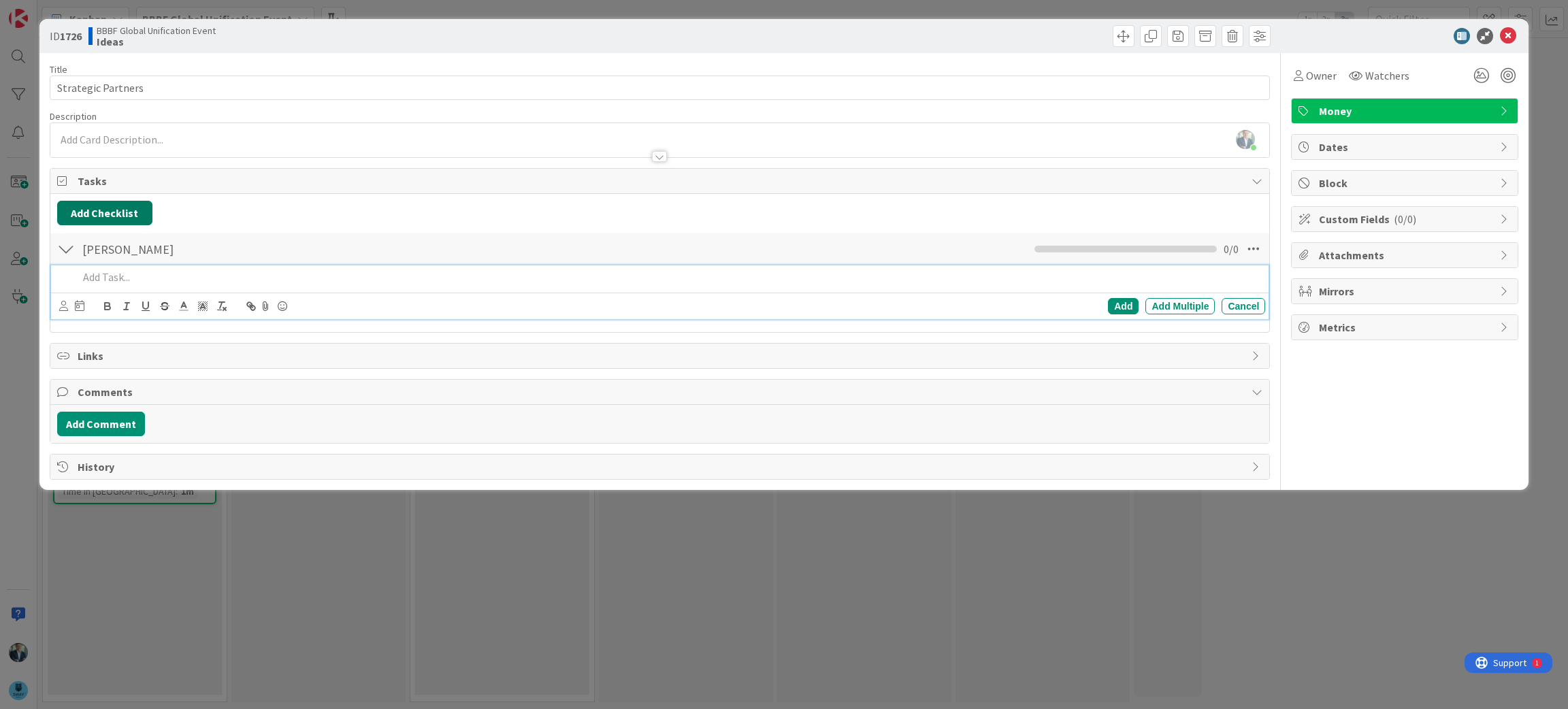
click at [117, 215] on button "Add Checklist" at bounding box center [104, 213] width 96 height 24
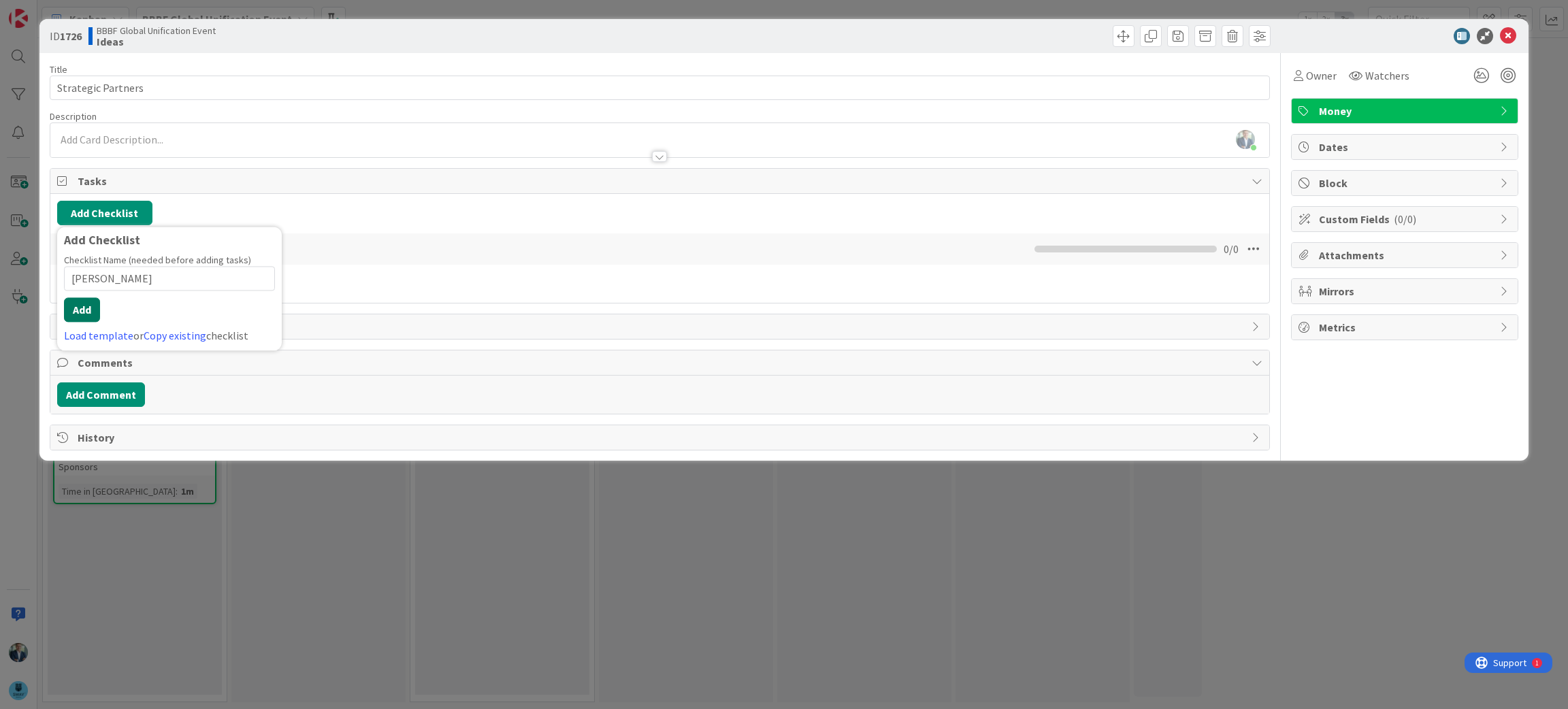
type input "[PERSON_NAME]"
click at [84, 310] on button "Add" at bounding box center [82, 309] width 36 height 24
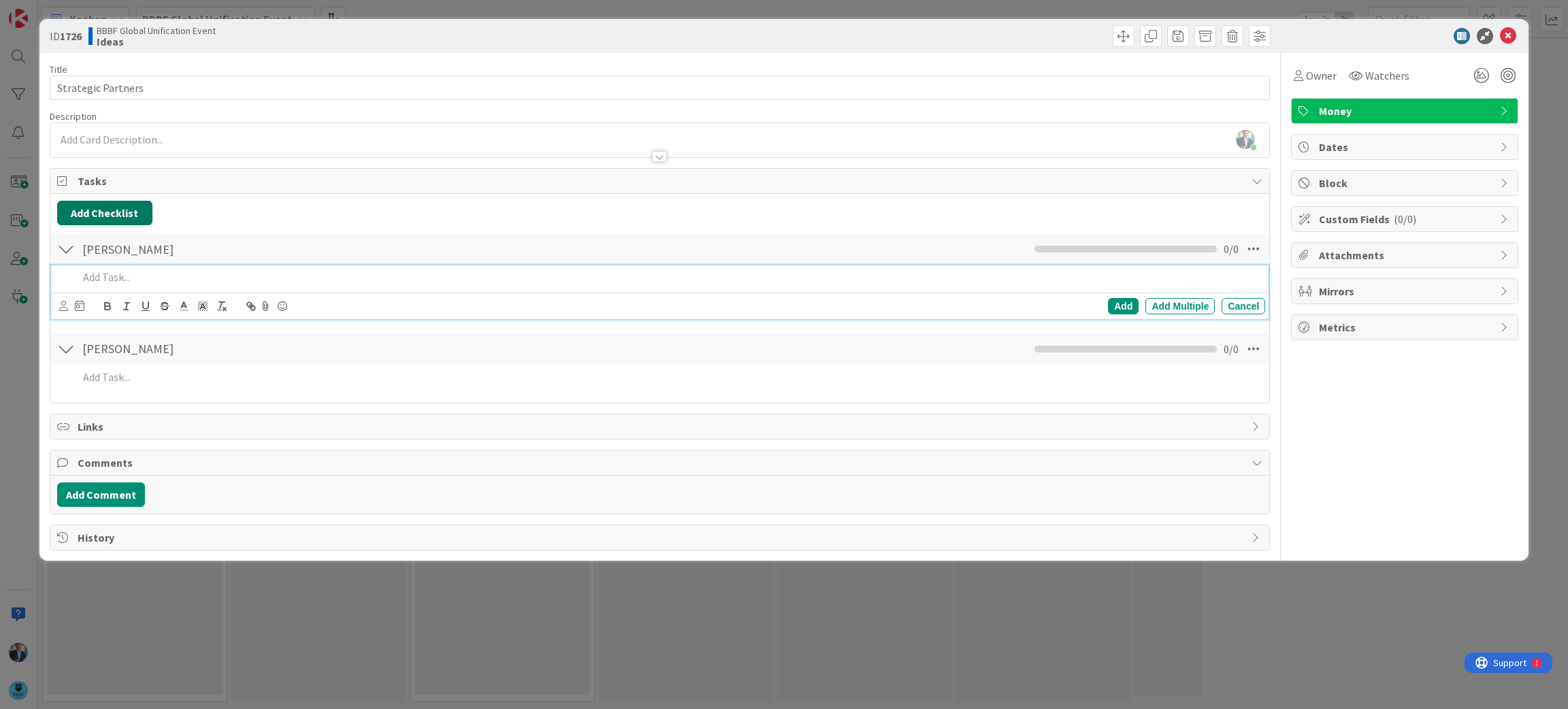
click at [124, 222] on button "Add Checklist" at bounding box center [104, 213] width 96 height 24
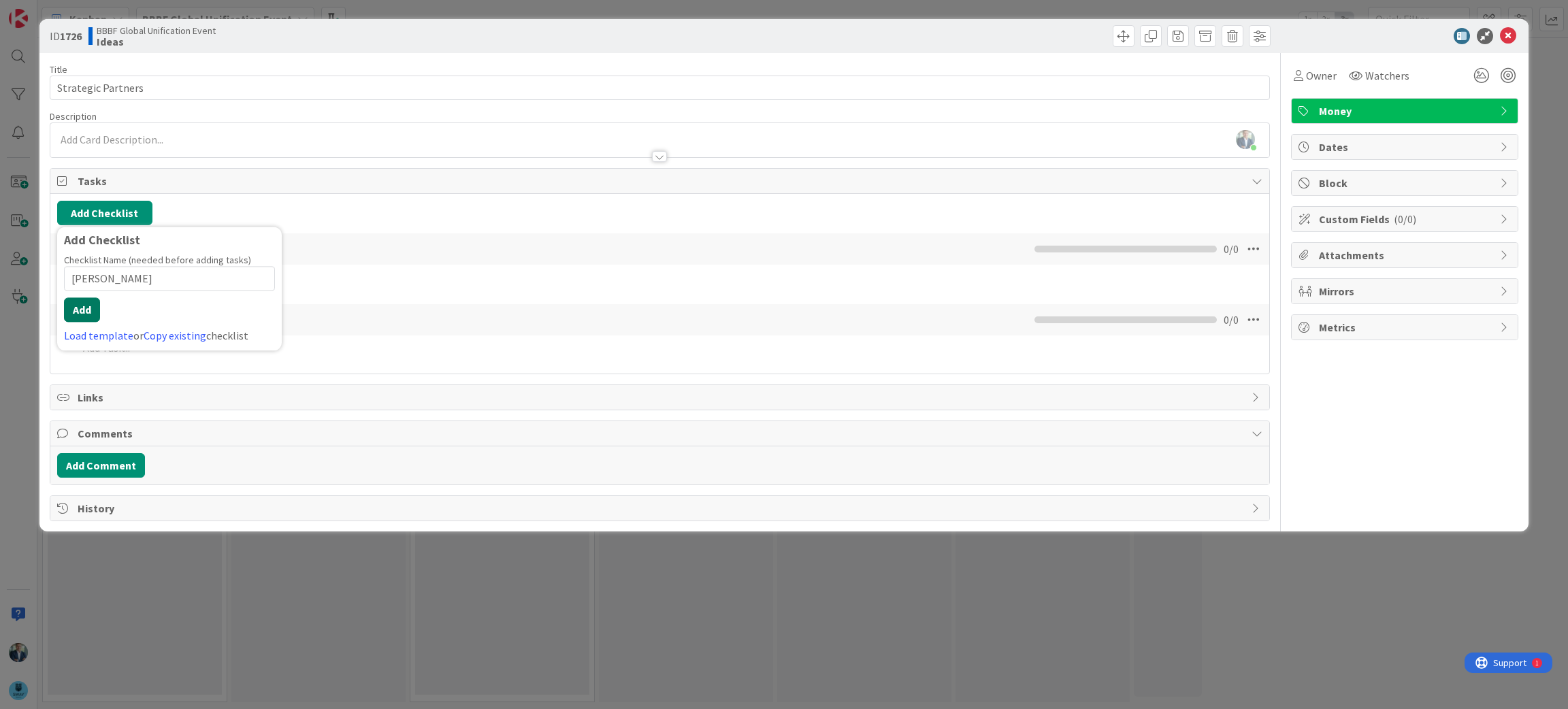
type input "[PERSON_NAME]"
click at [81, 316] on button "Add" at bounding box center [82, 309] width 36 height 24
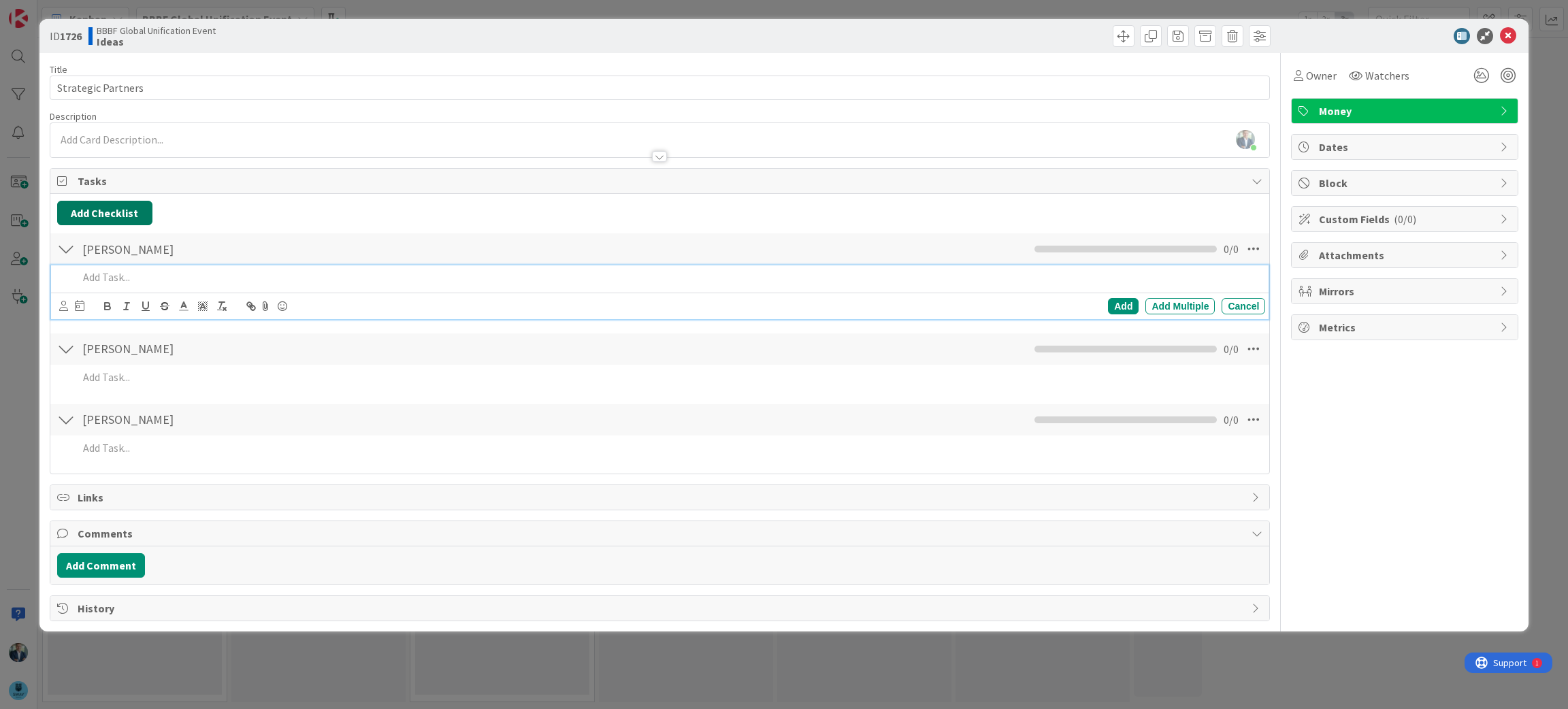
click at [108, 211] on button "Add Checklist" at bounding box center [104, 213] width 96 height 24
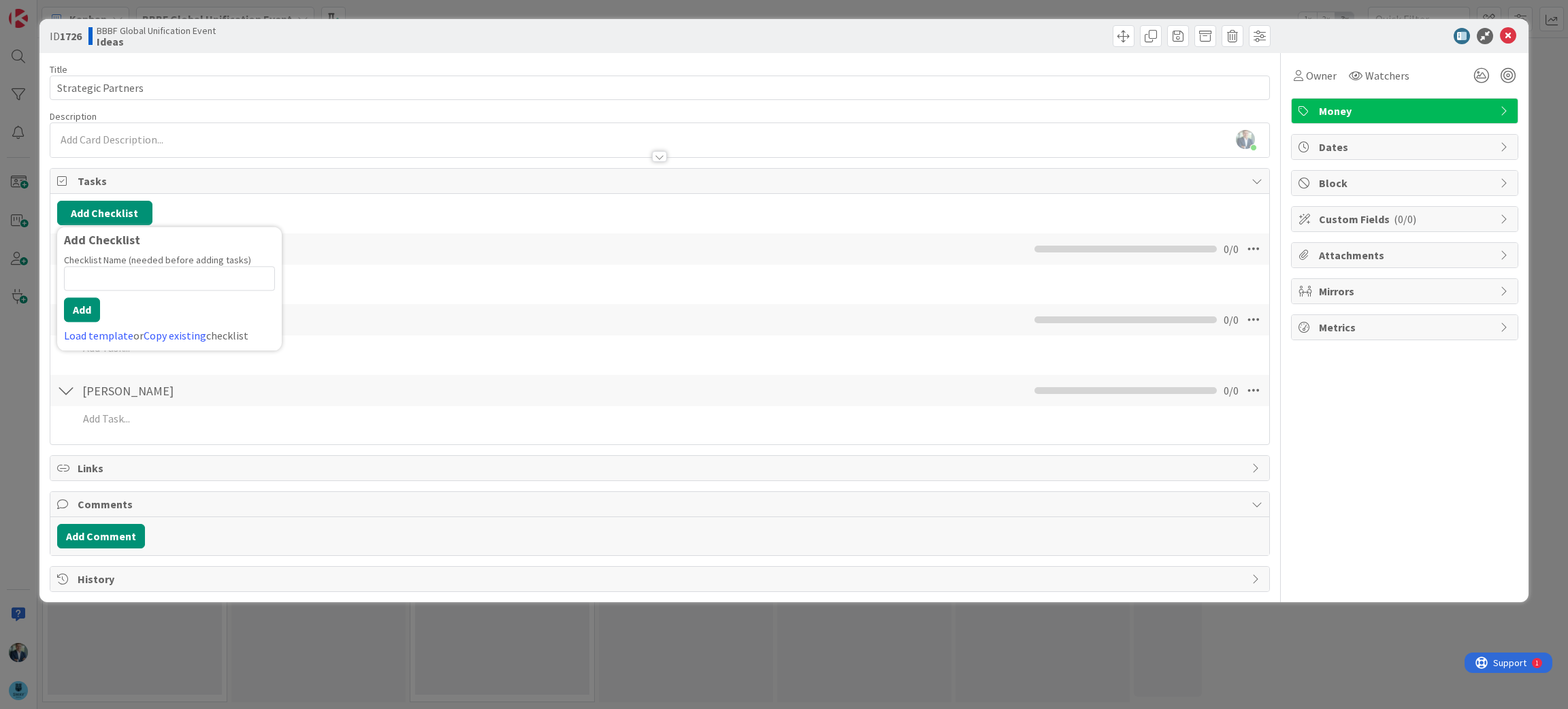
click at [126, 277] on input at bounding box center [170, 278] width 211 height 24
type input "[PERSON_NAME]"
click at [76, 320] on button "Add" at bounding box center [82, 309] width 36 height 24
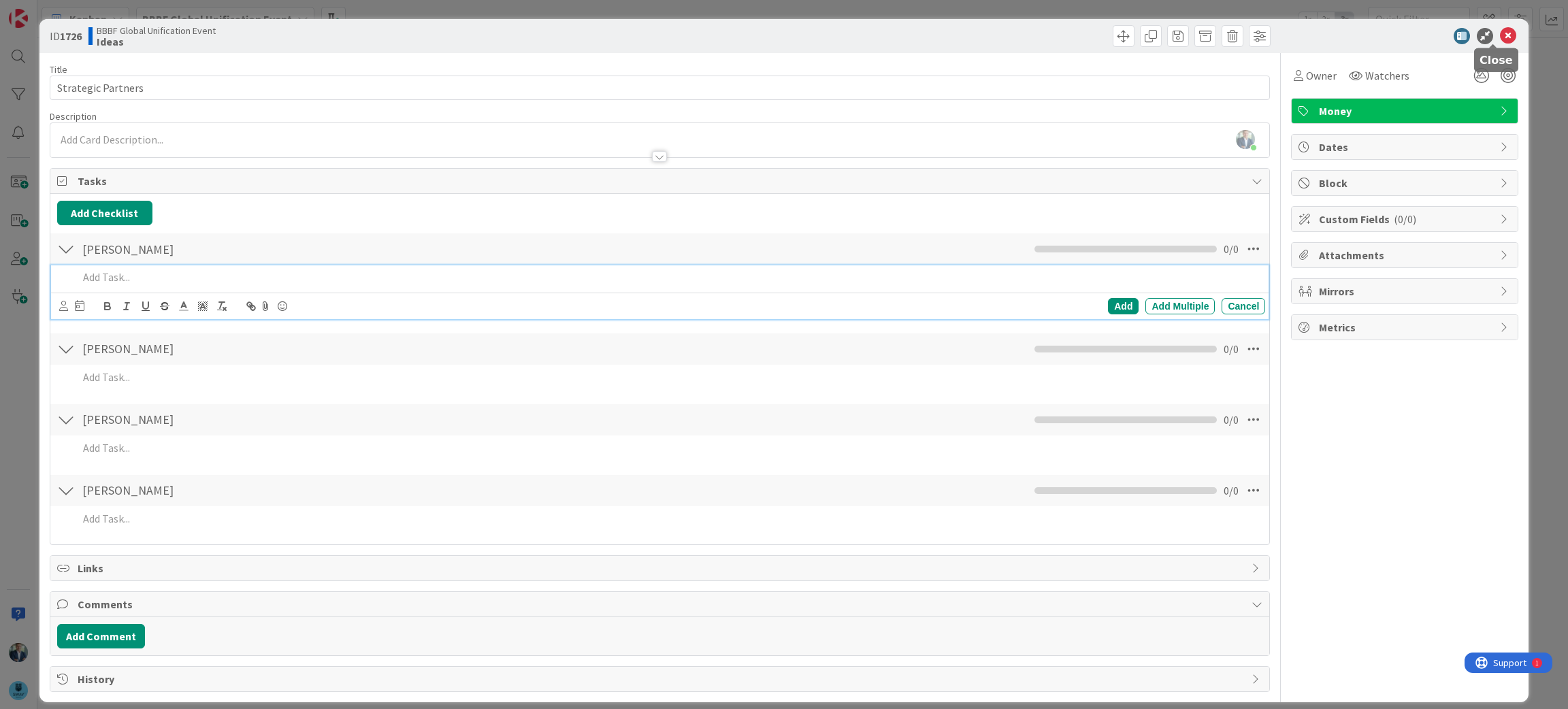
click at [1500, 31] on icon at bounding box center [1508, 36] width 16 height 16
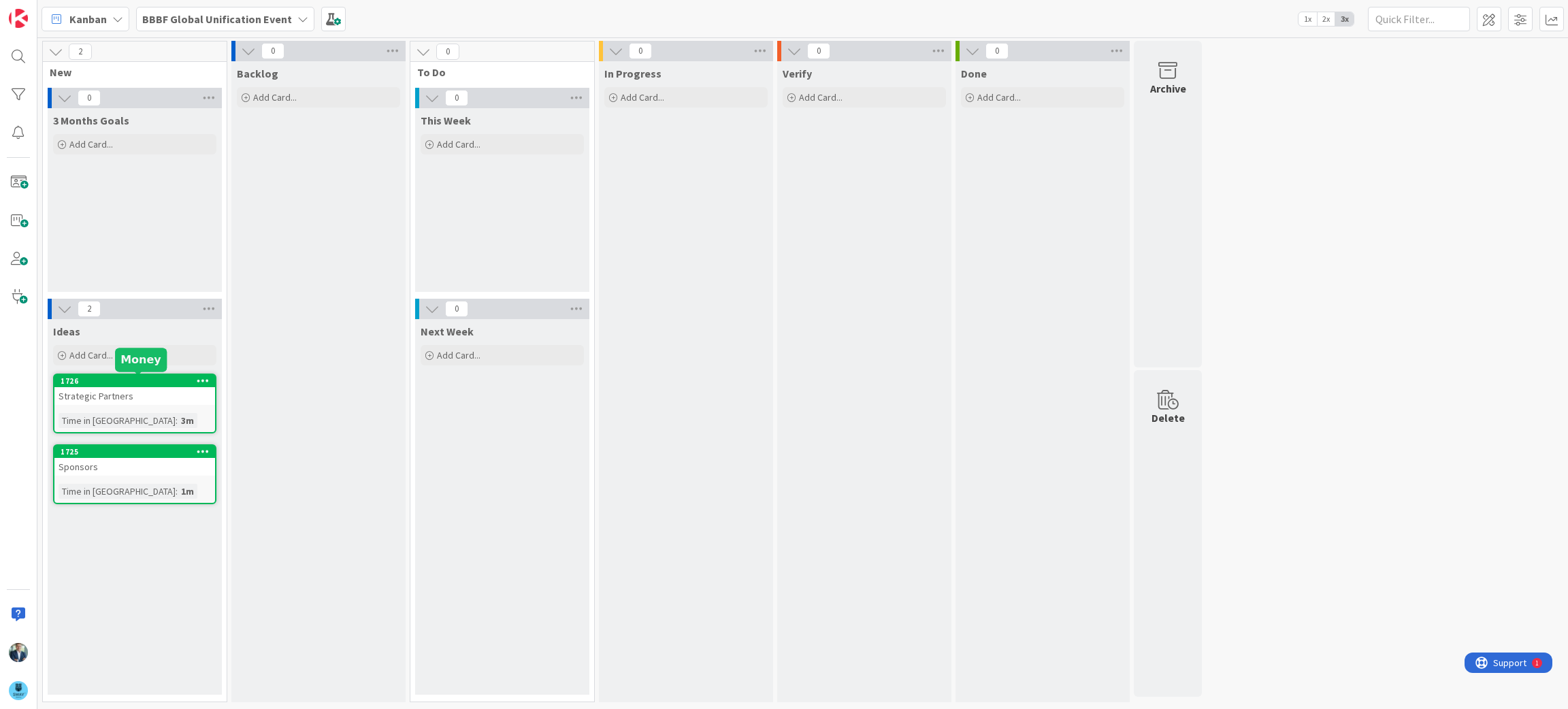
click at [149, 377] on div "1726" at bounding box center [137, 381] width 154 height 10
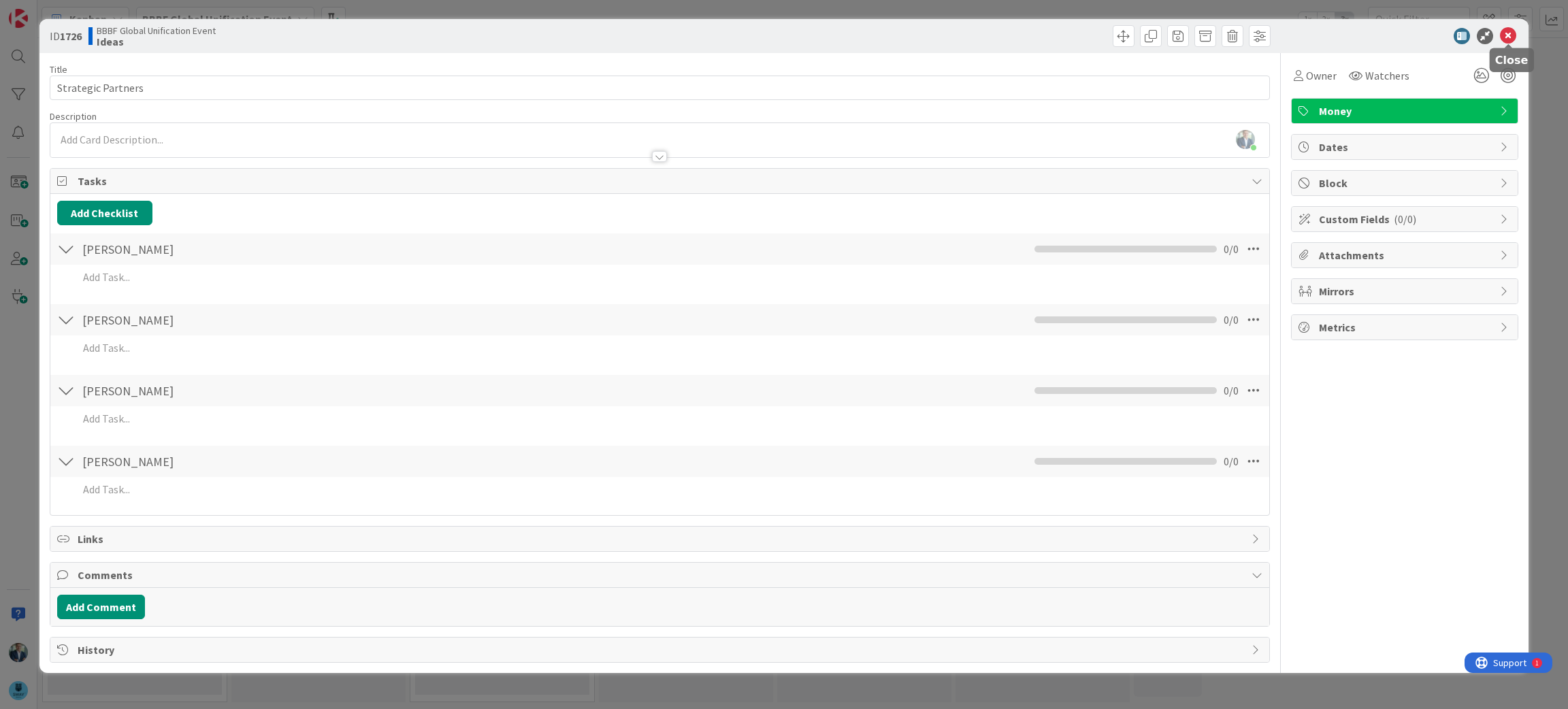
click at [1502, 30] on icon at bounding box center [1508, 36] width 16 height 16
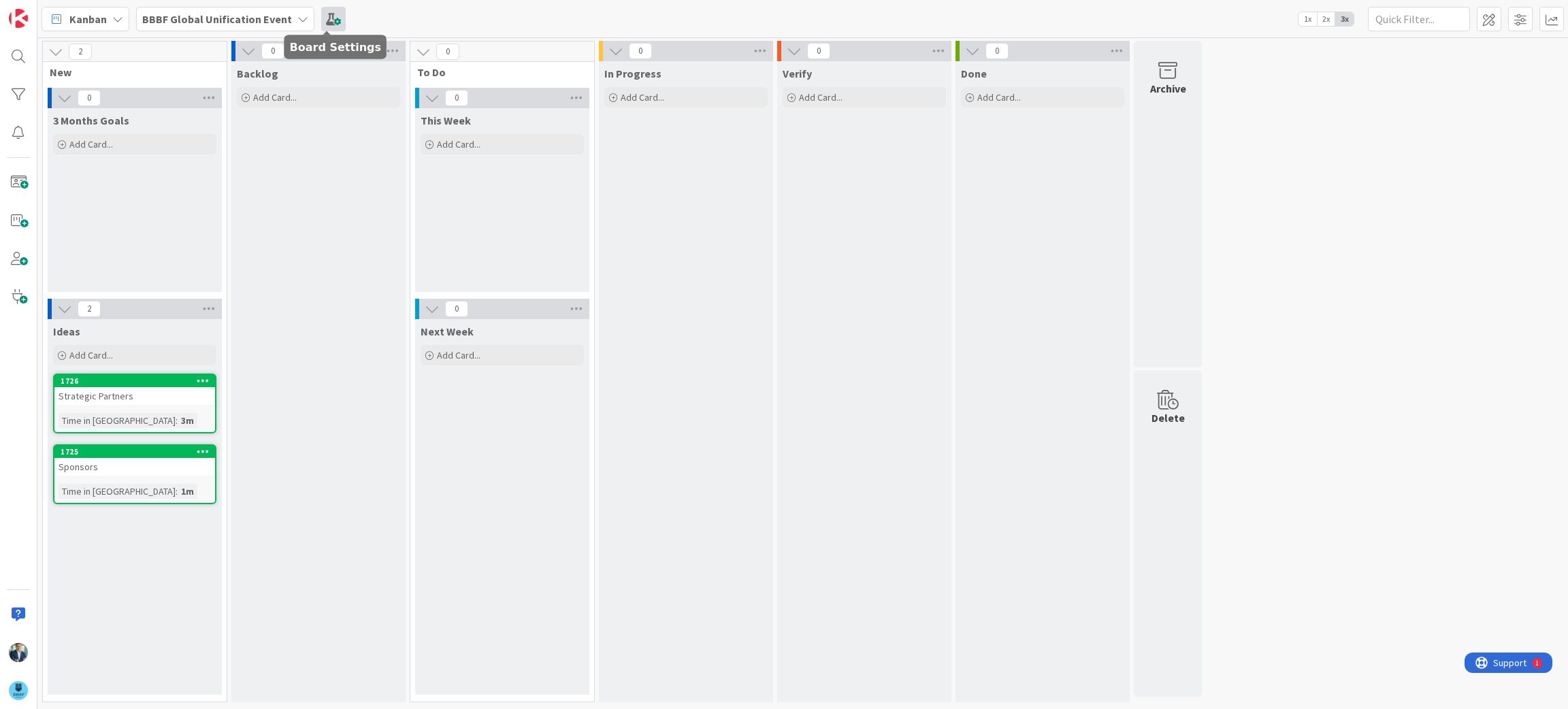
click at [325, 16] on span at bounding box center [334, 18] width 24 height 24
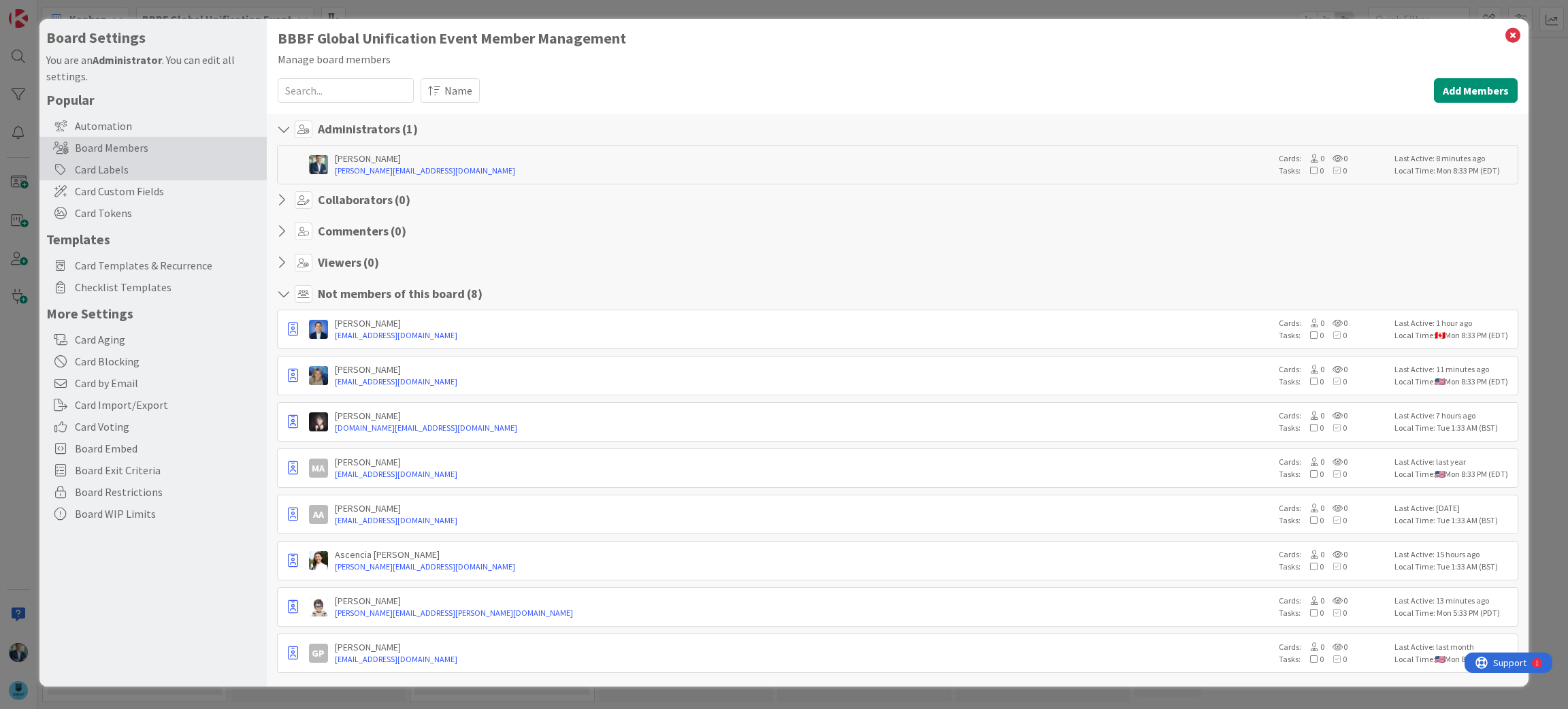
click at [125, 166] on div "Card Labels" at bounding box center [153, 169] width 227 height 22
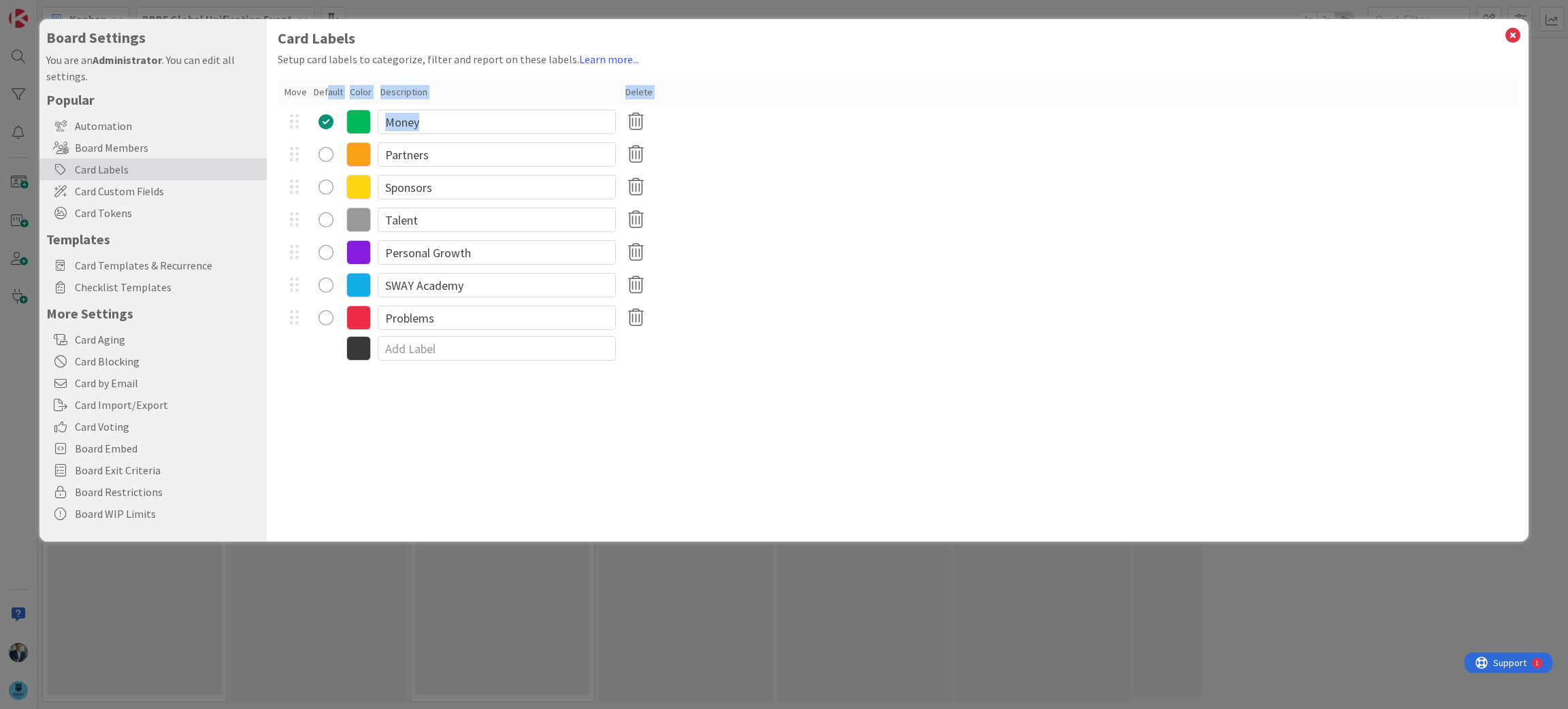
drag, startPoint x: 327, startPoint y: 97, endPoint x: 370, endPoint y: 171, distance: 85.6
click at [370, 171] on div "Move Default Color Description Delete Money Partners Sponsors Talent Personal G…" at bounding box center [898, 220] width 1241 height 285
click at [806, 184] on div "Sponsors" at bounding box center [898, 187] width 1241 height 33
drag, startPoint x: 536, startPoint y: 256, endPoint x: 353, endPoint y: 268, distance: 183.4
click at [353, 268] on div "Personal Growth" at bounding box center [898, 252] width 1241 height 33
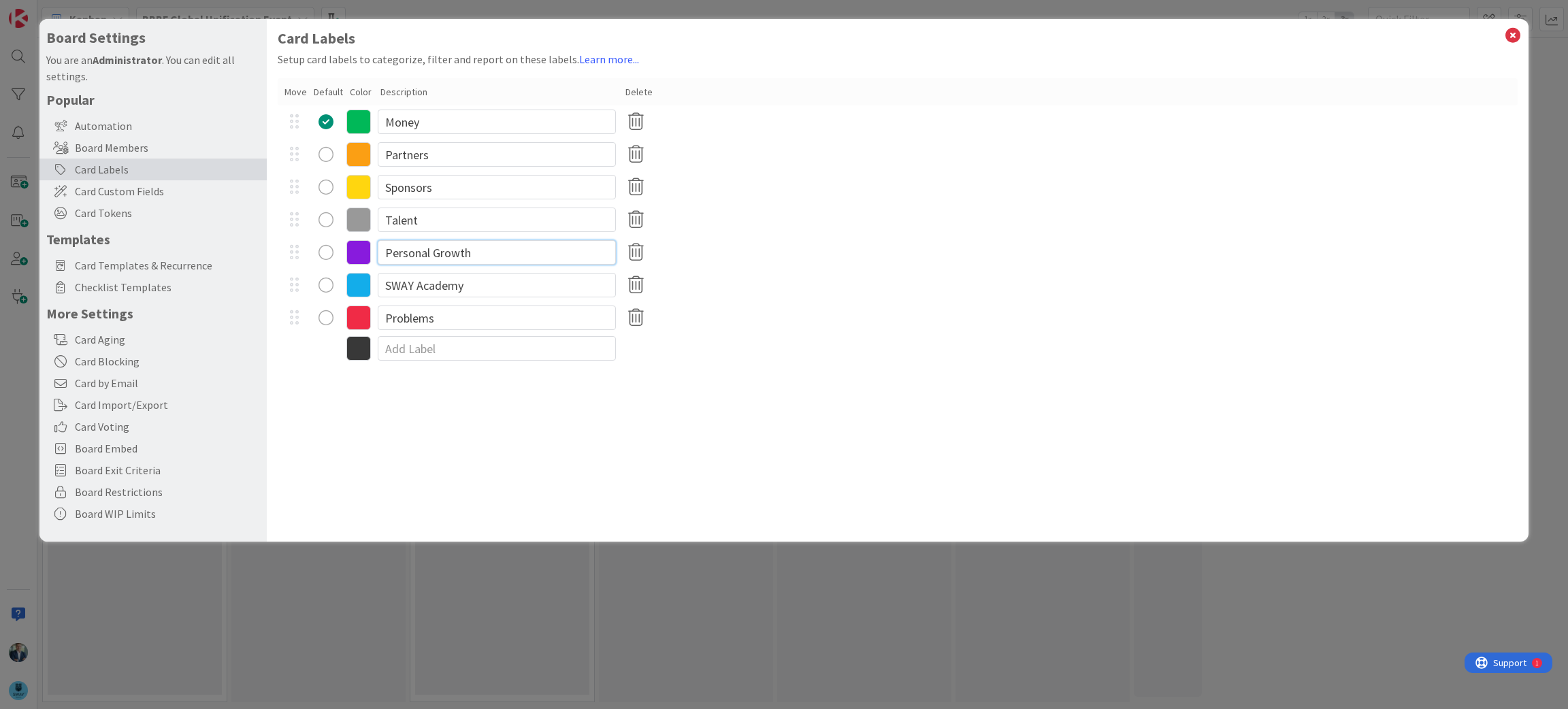
type input "X"
type input "Cities"
click at [512, 280] on input "SWAY Academy" at bounding box center [497, 285] width 238 height 24
type input "S"
type input "C"
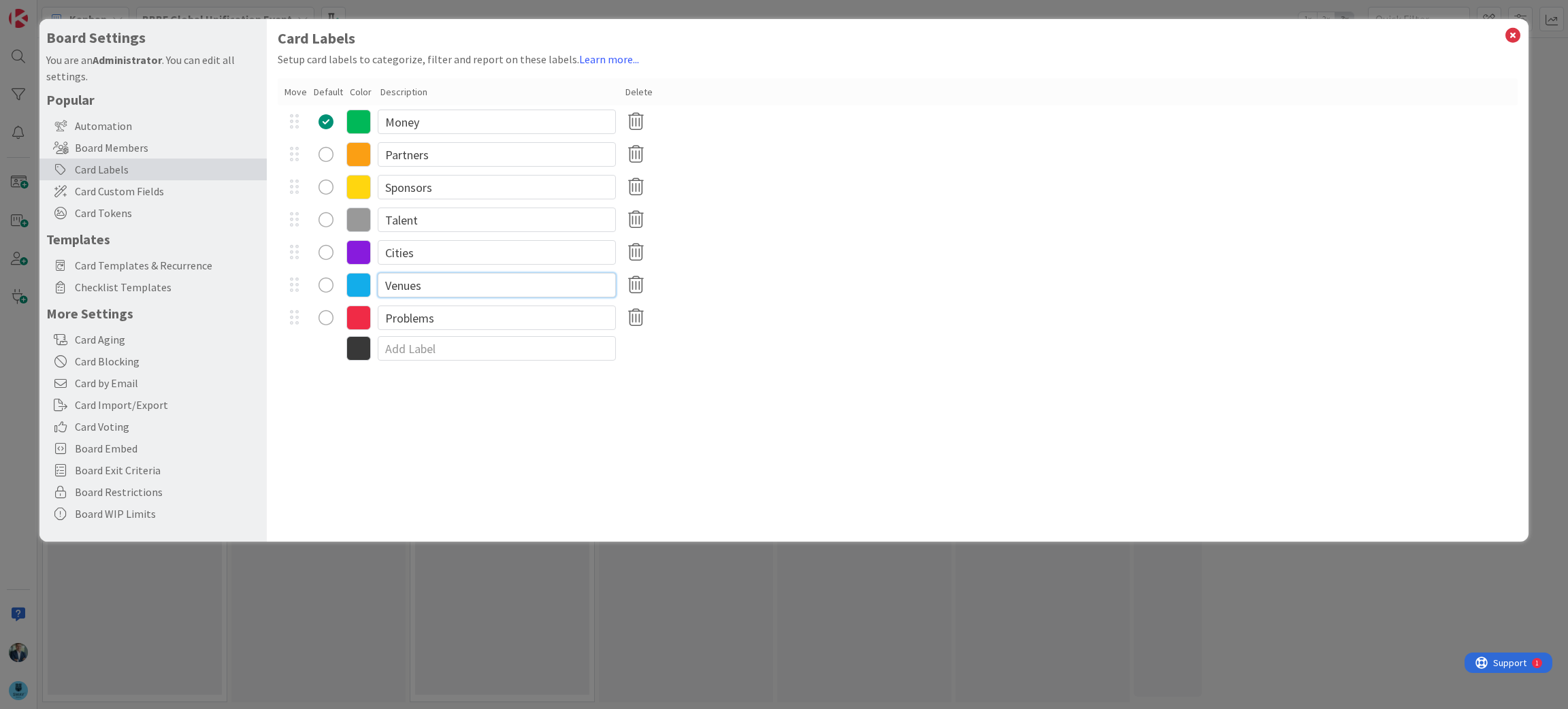
type input "Venues"
click at [483, 427] on div "Card Labels Setup card labels to categorize, filter and report on these labels.…" at bounding box center [898, 281] width 1263 height 523
click at [1512, 32] on icon at bounding box center [1513, 35] width 18 height 19
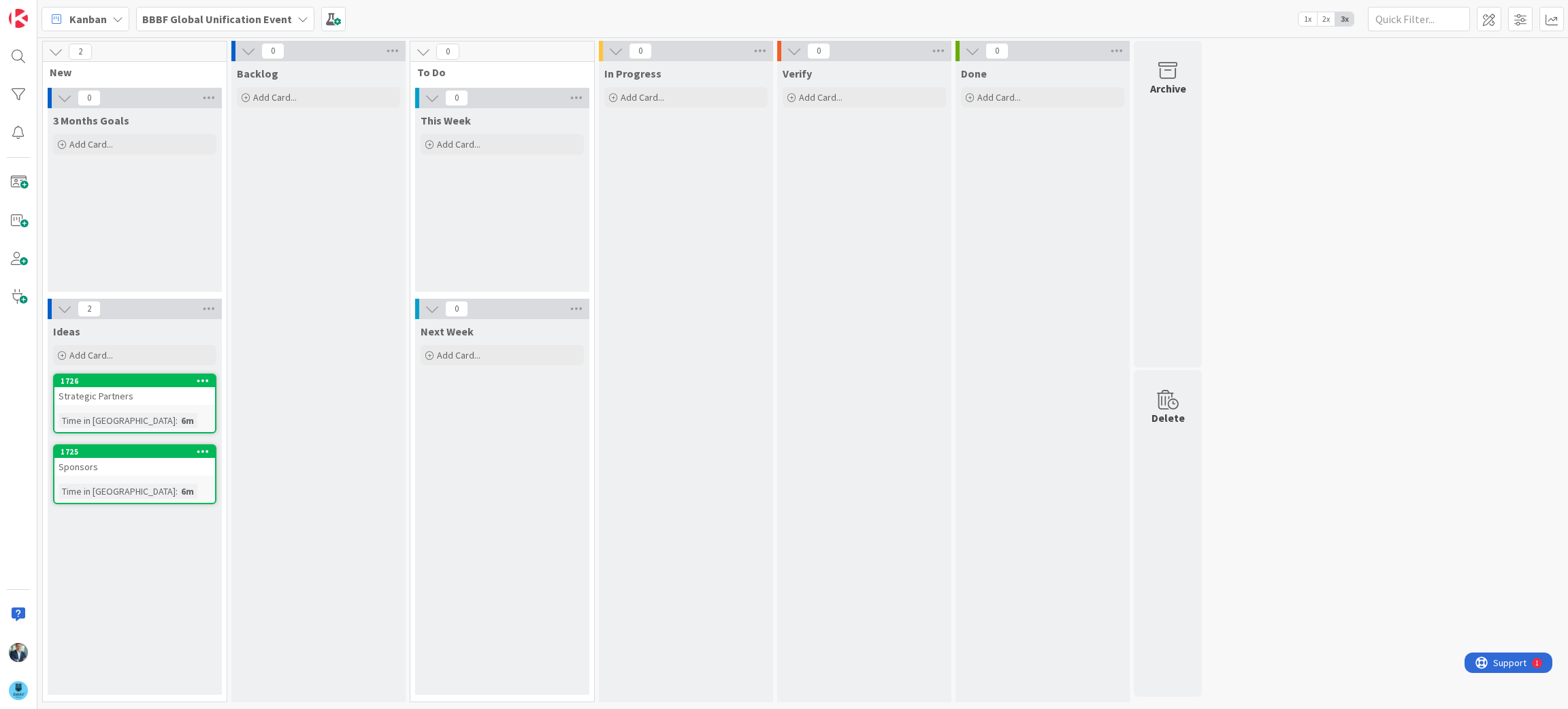
click at [209, 383] on icon at bounding box center [203, 380] width 13 height 10
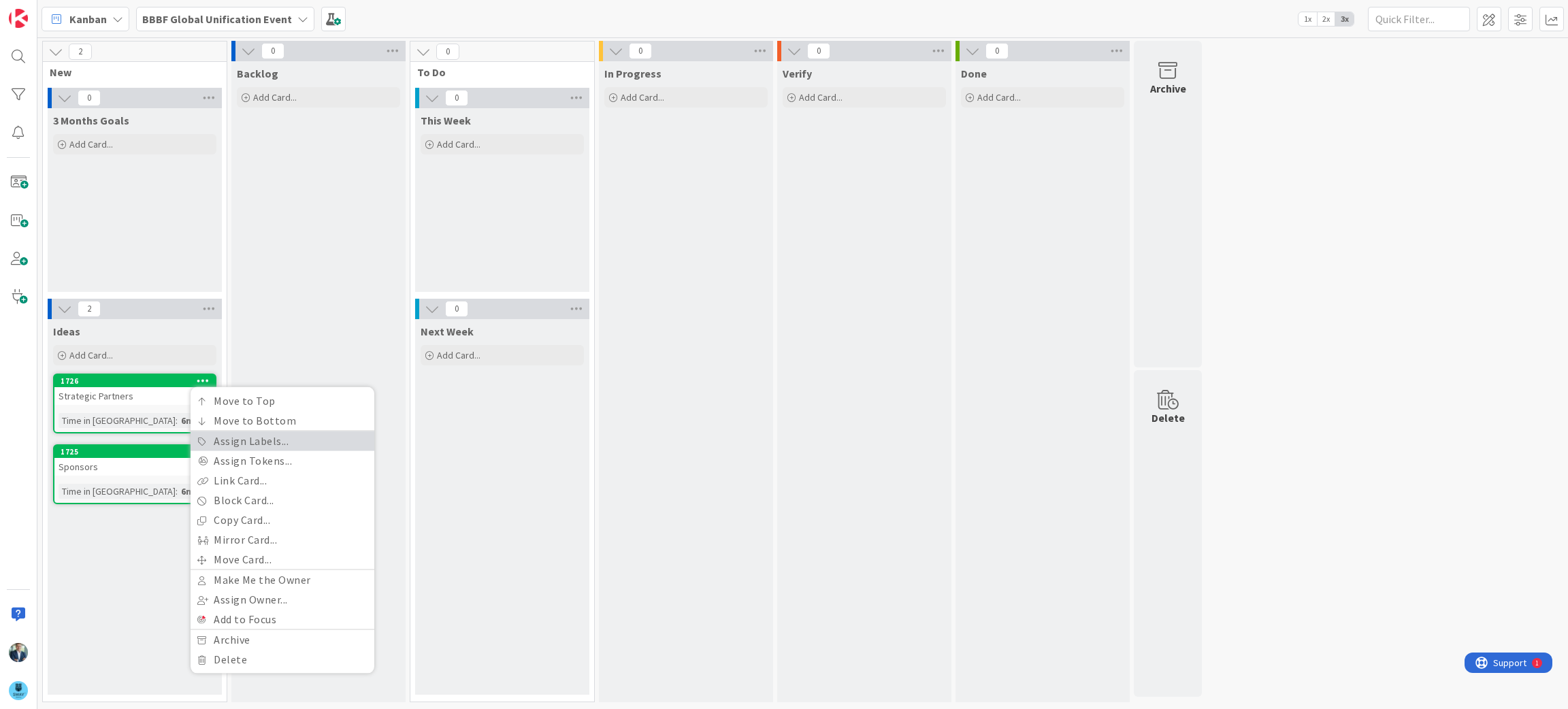
click at [225, 447] on link "Assign Labels..." at bounding box center [282, 441] width 184 height 20
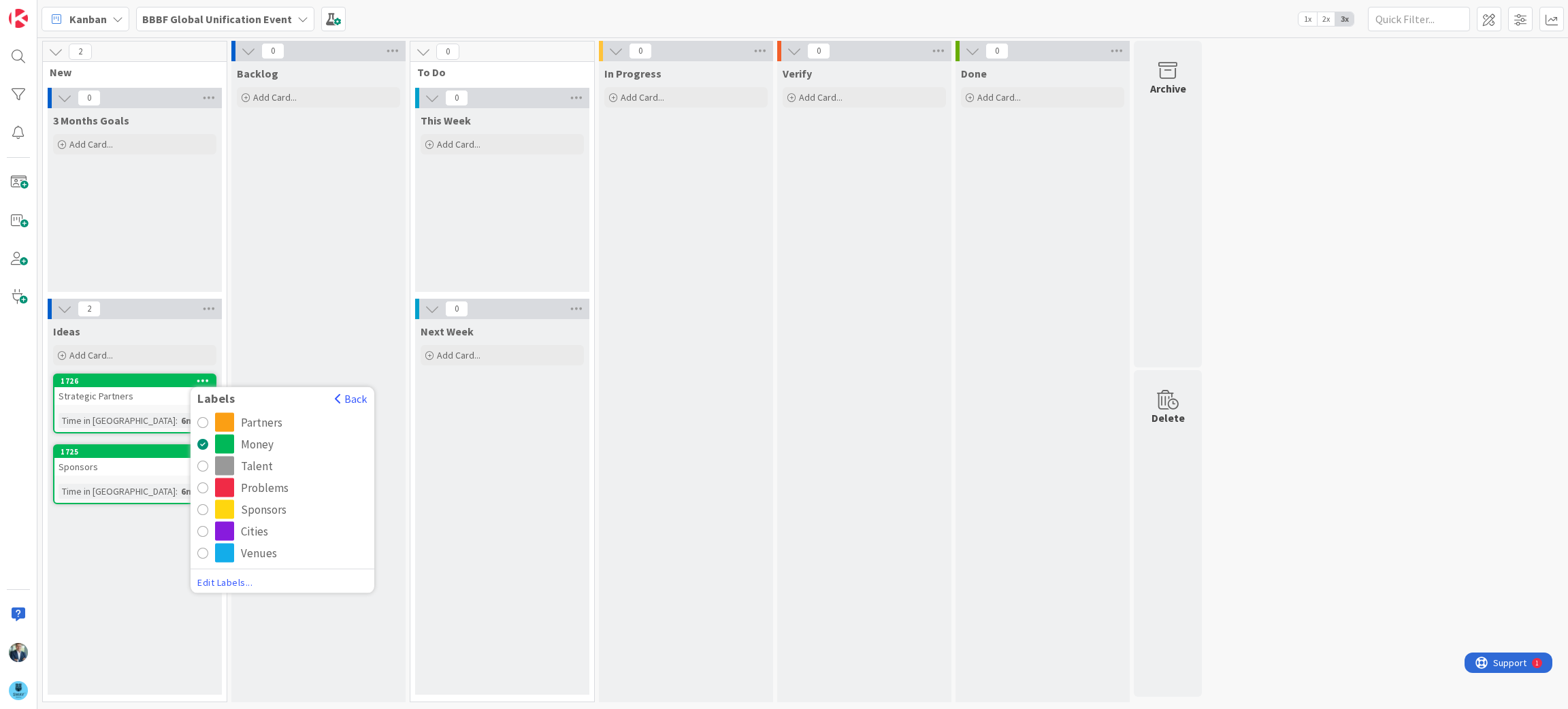
click at [202, 420] on div "radio" at bounding box center [203, 423] width 11 height 11
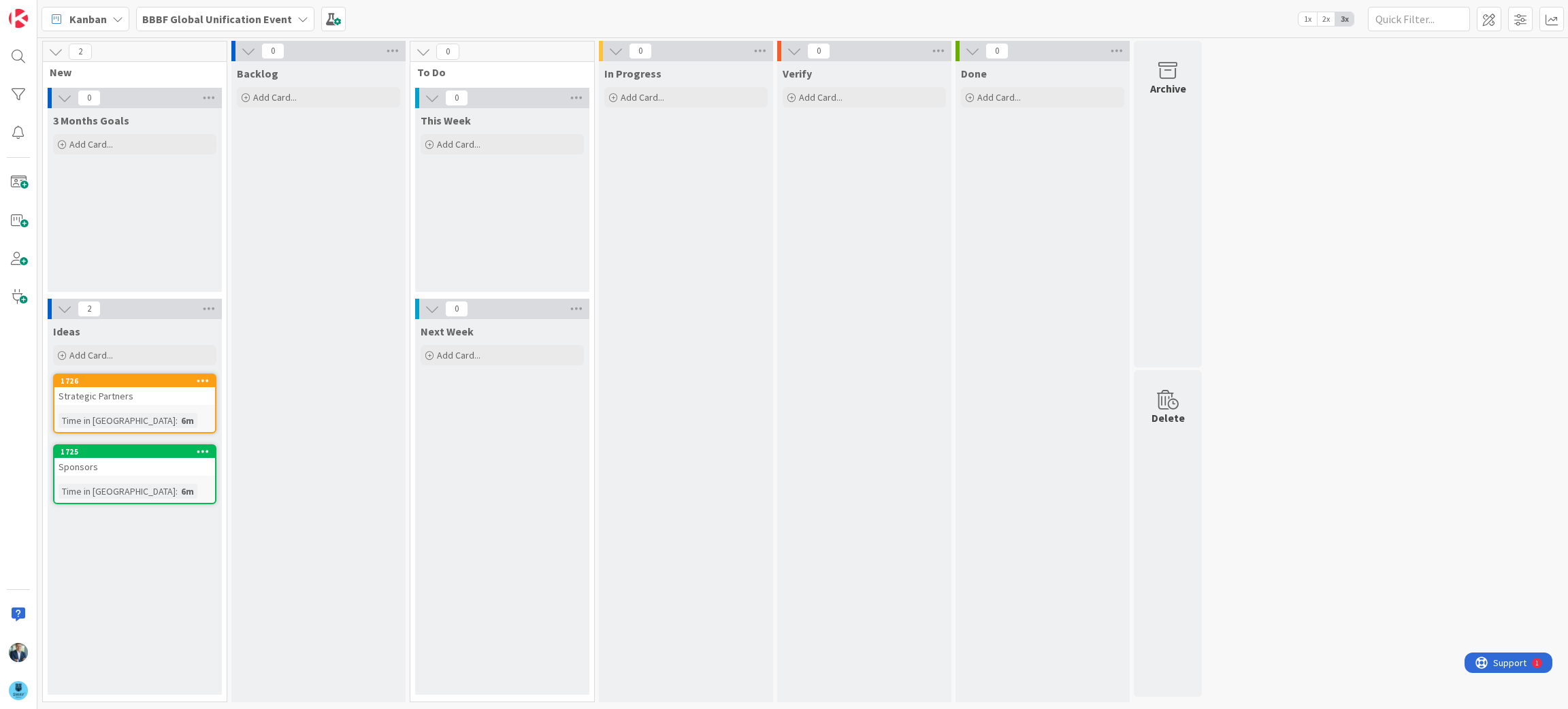
click at [205, 447] on icon at bounding box center [203, 451] width 13 height 10
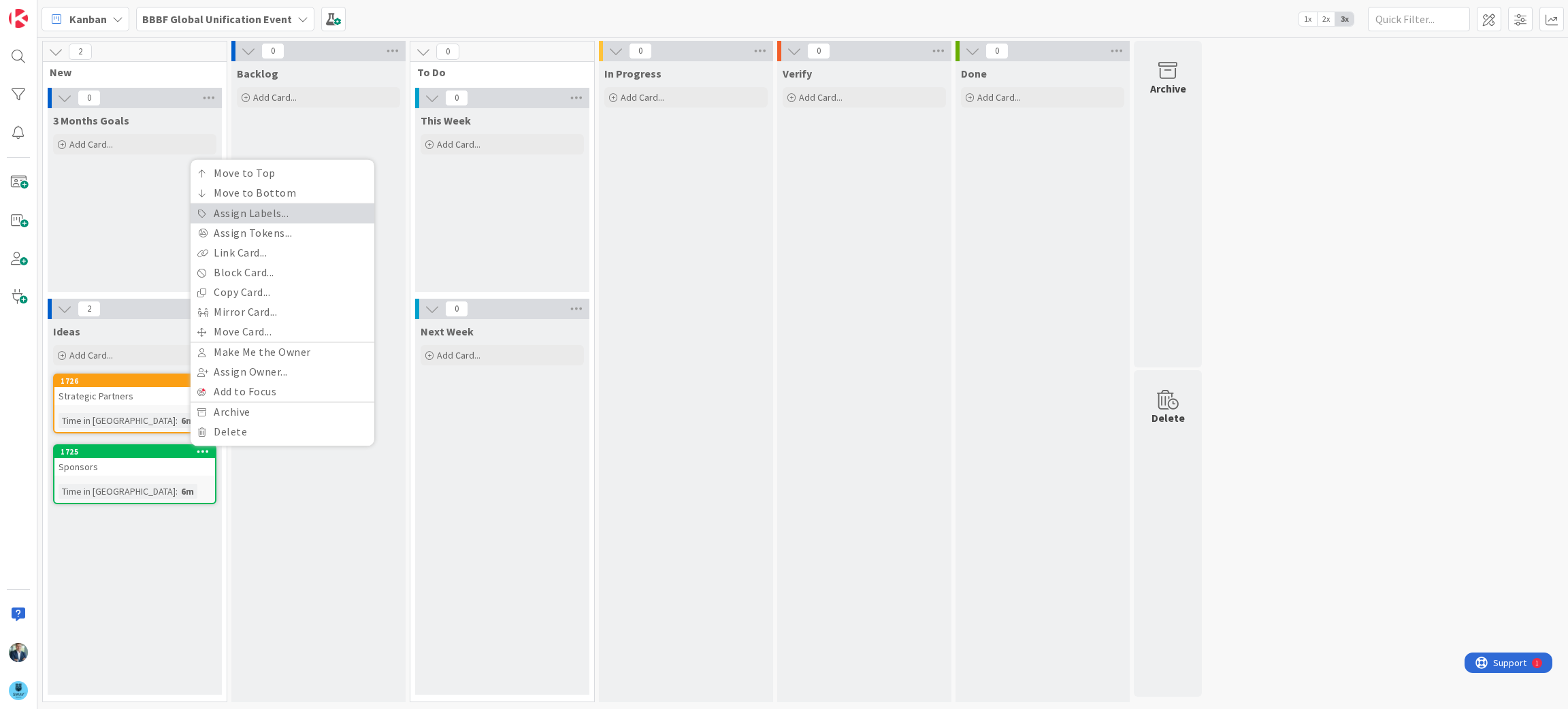
click at [235, 208] on link "Assign Labels..." at bounding box center [282, 213] width 184 height 20
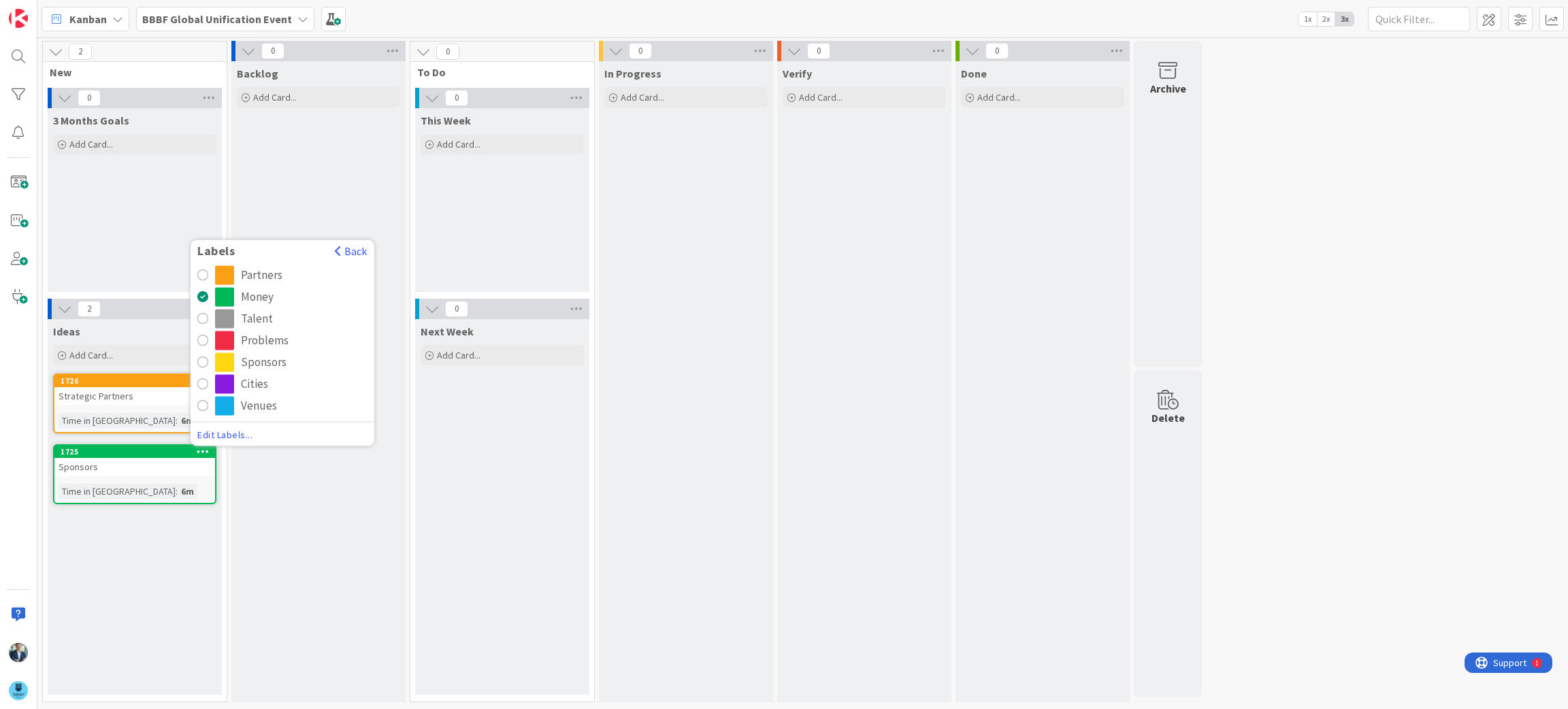
click at [202, 357] on div "radio" at bounding box center [203, 363] width 11 height 11
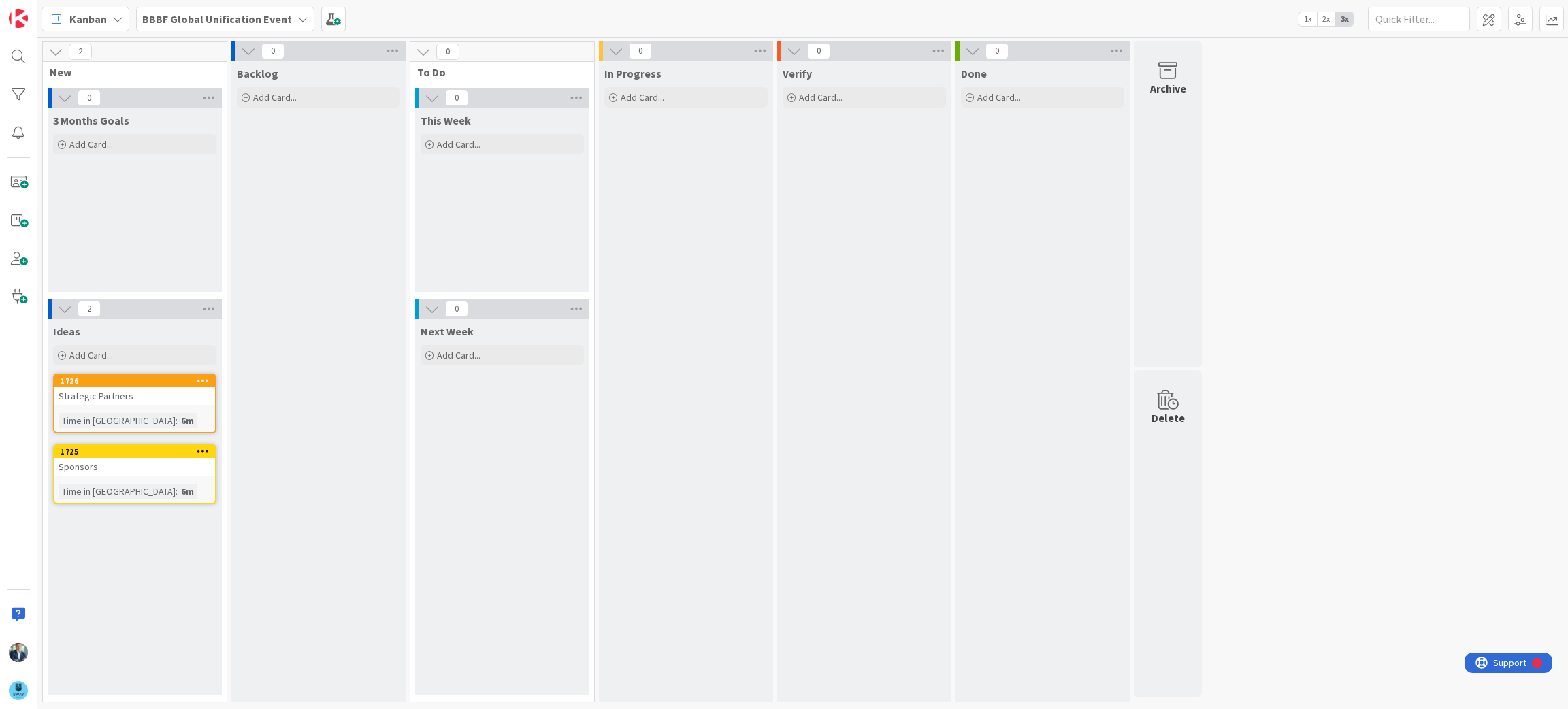
click at [321, 465] on div "Backlog Add Card..." at bounding box center [318, 382] width 174 height 641
